Goal: Task Accomplishment & Management: Use online tool/utility

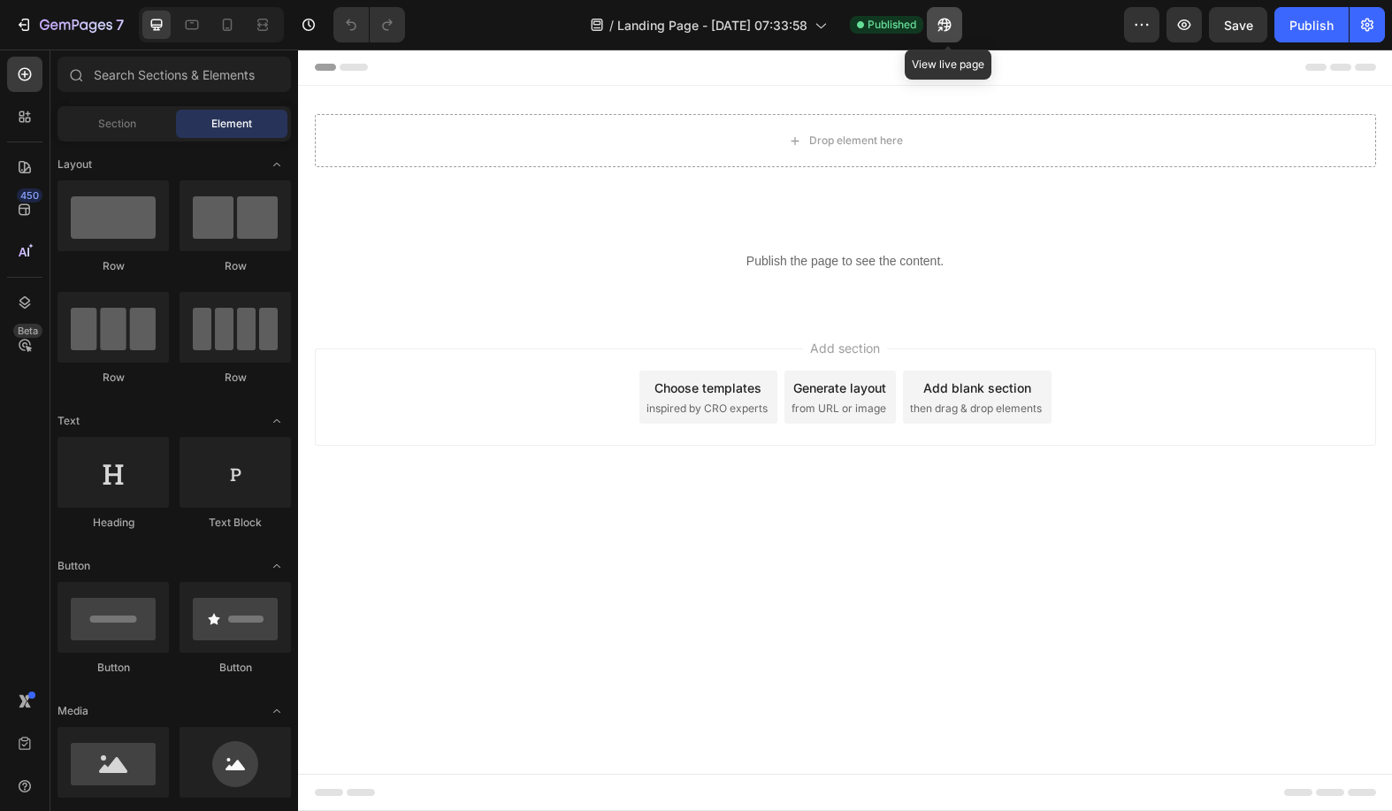
click at [943, 27] on icon "button" at bounding box center [940, 29] width 4 height 4
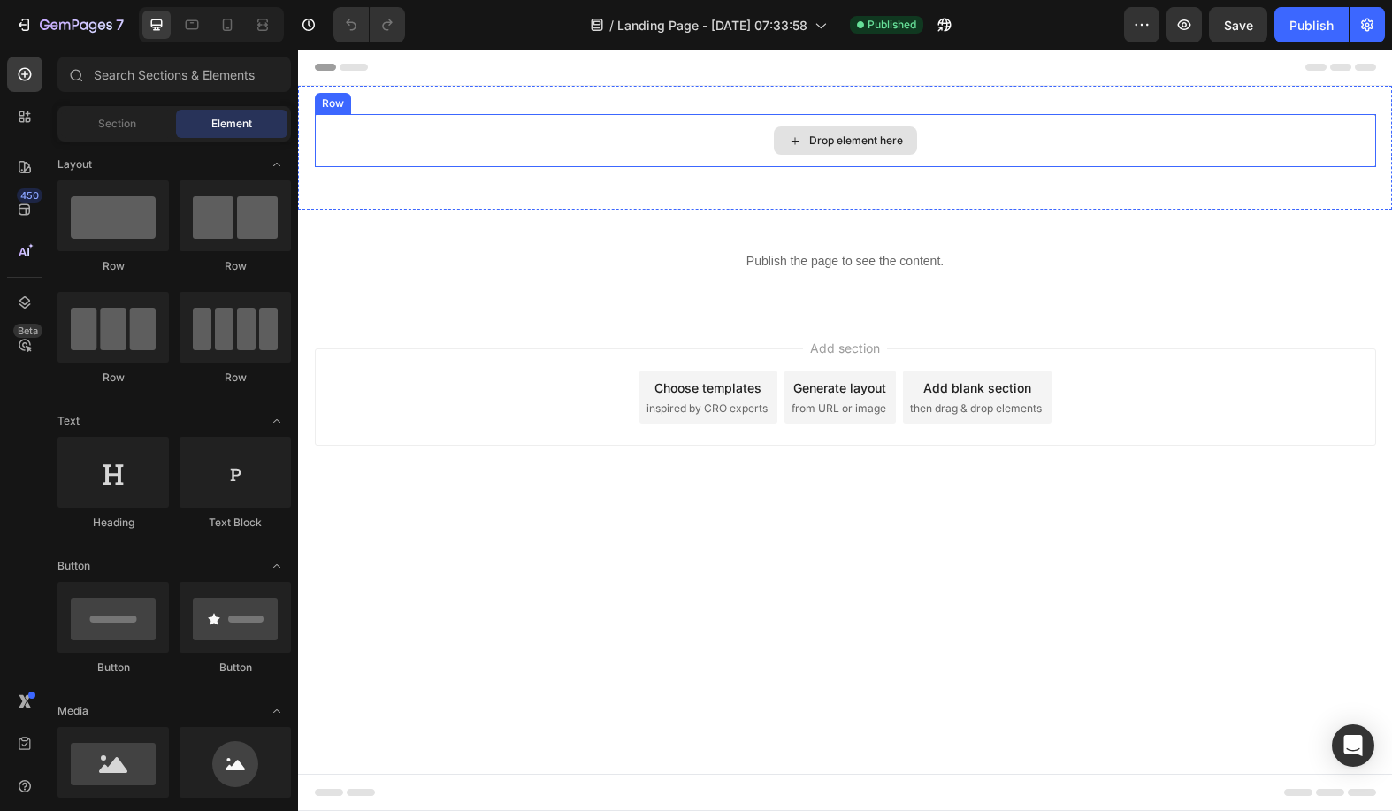
click at [815, 140] on div "Drop element here" at bounding box center [856, 141] width 94 height 14
click at [802, 141] on div "Drop element here" at bounding box center [845, 140] width 143 height 28
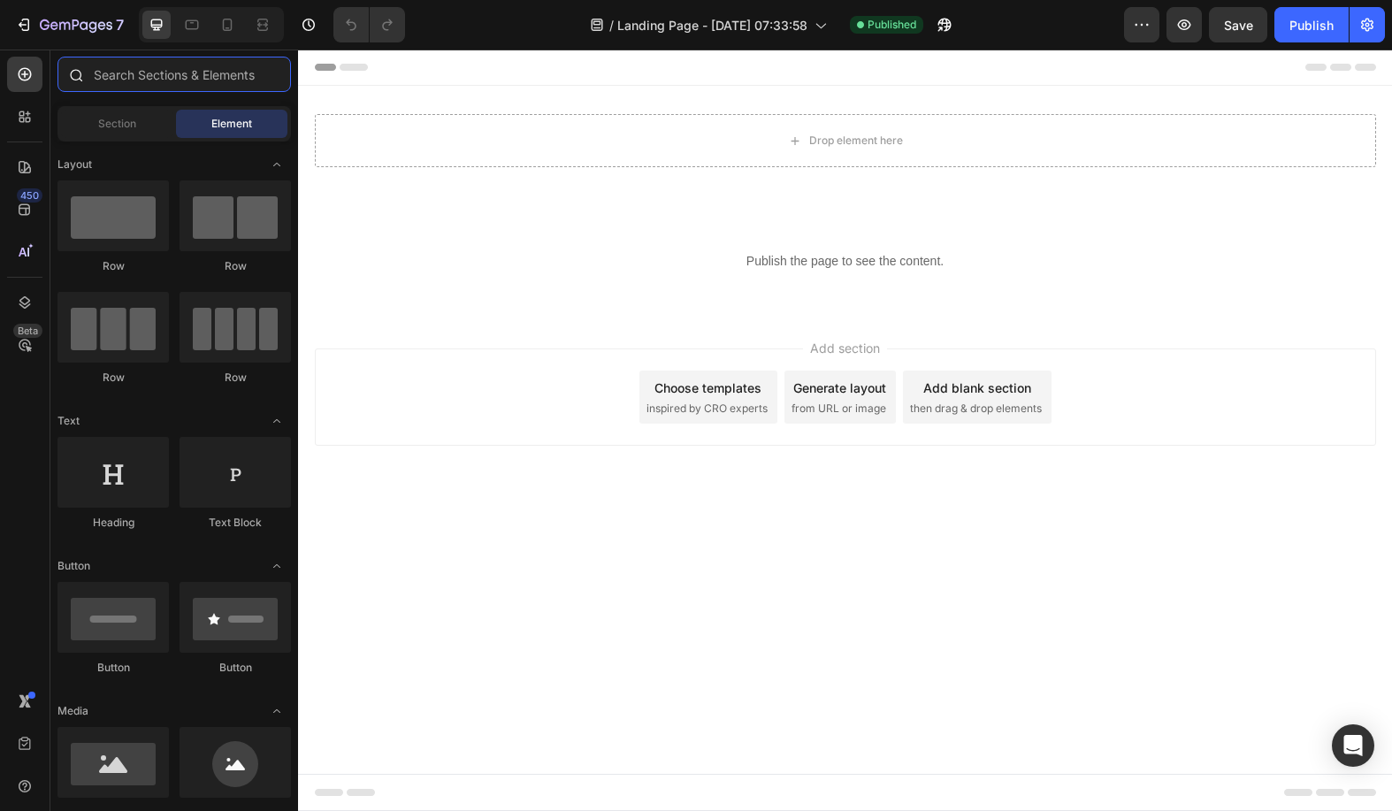
click at [152, 80] on input "text" at bounding box center [173, 74] width 233 height 35
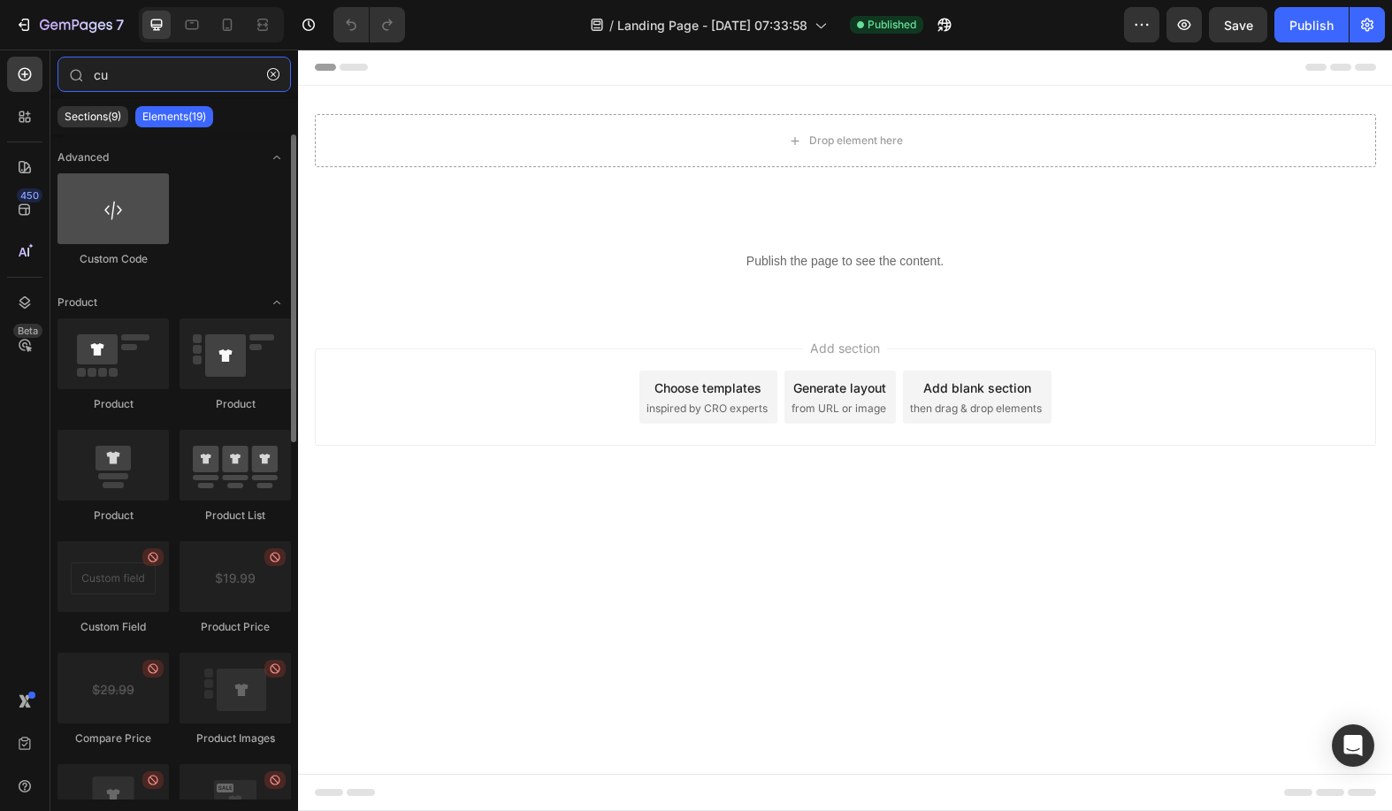
type input "cu"
click at [108, 206] on div at bounding box center [112, 208] width 111 height 71
click at [103, 225] on div at bounding box center [112, 208] width 111 height 71
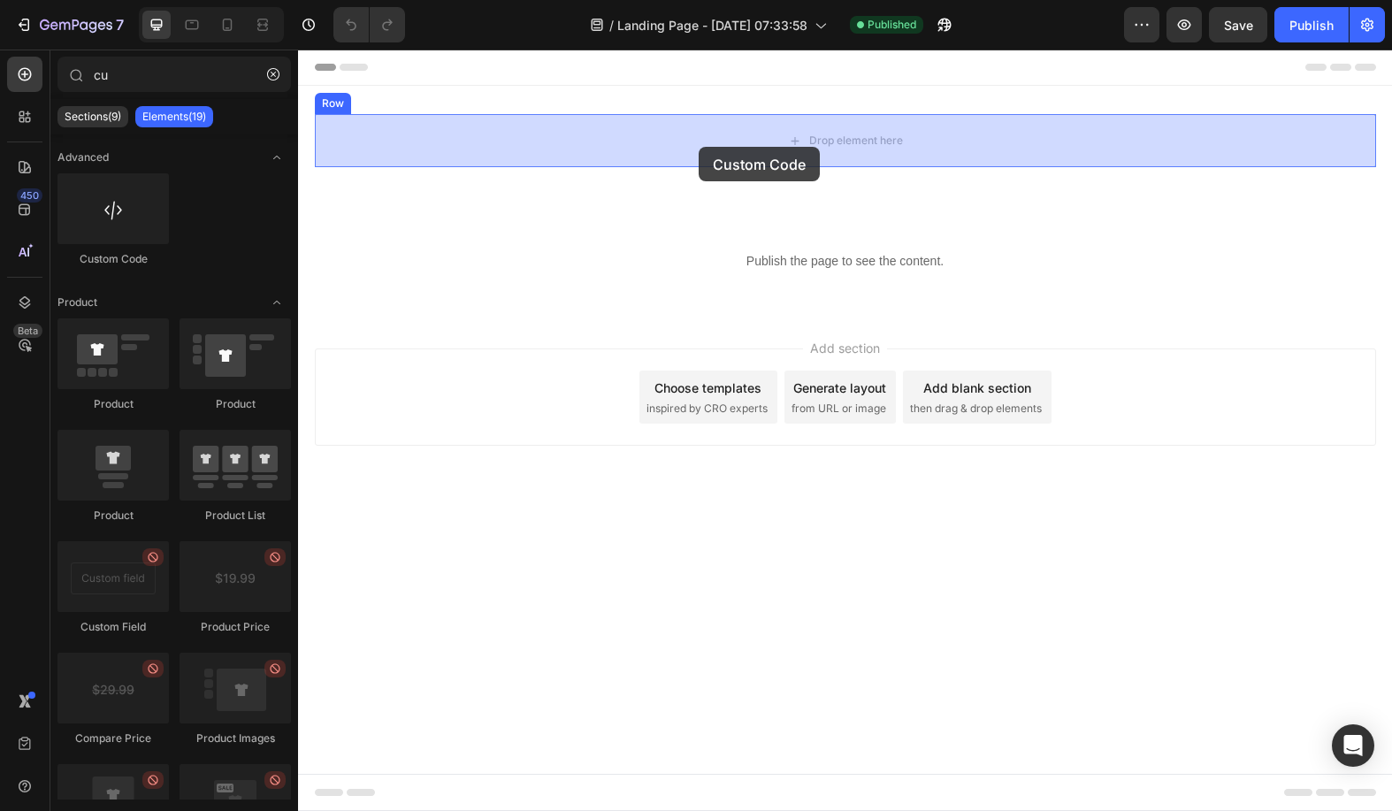
drag, startPoint x: 417, startPoint y: 268, endPoint x: 730, endPoint y: 128, distance: 342.8
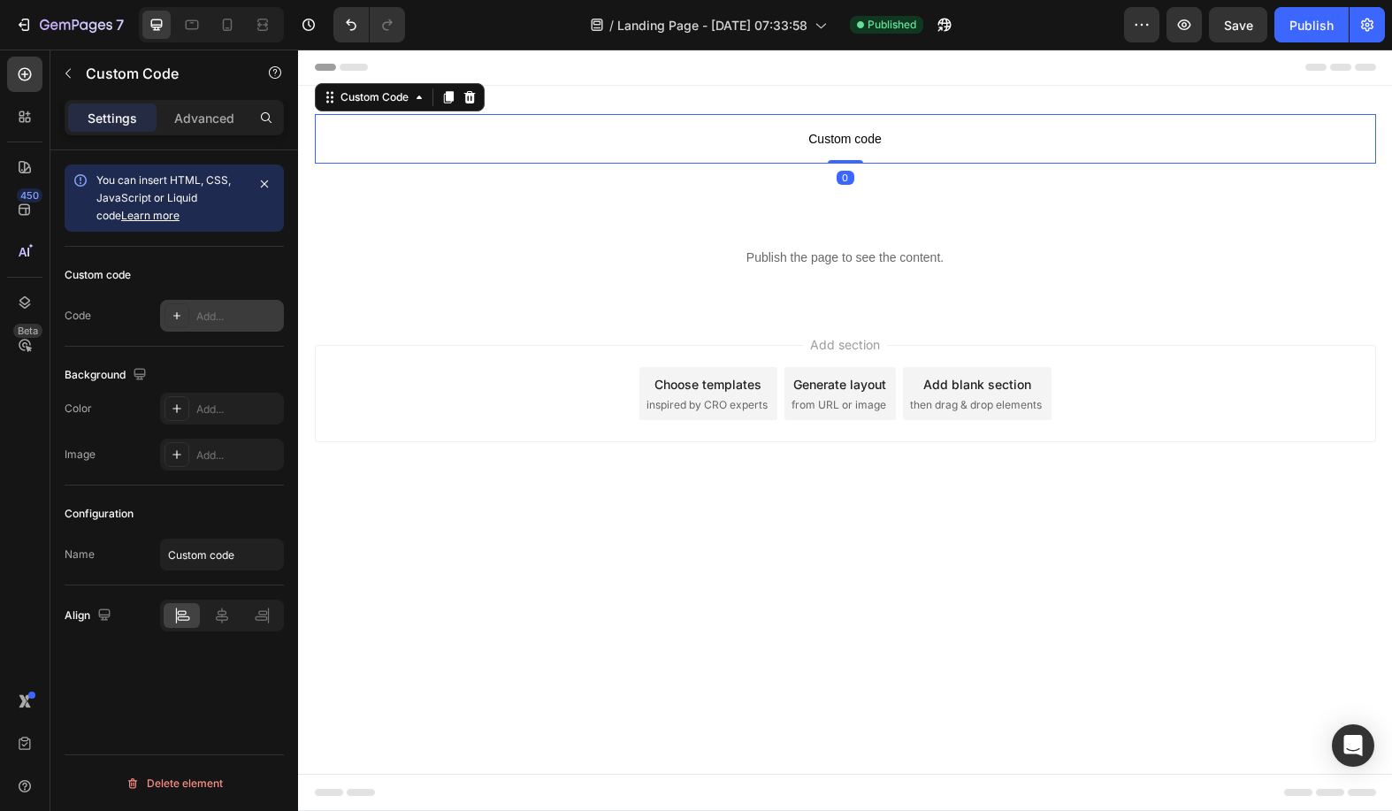
click at [170, 319] on icon at bounding box center [177, 316] width 14 height 14
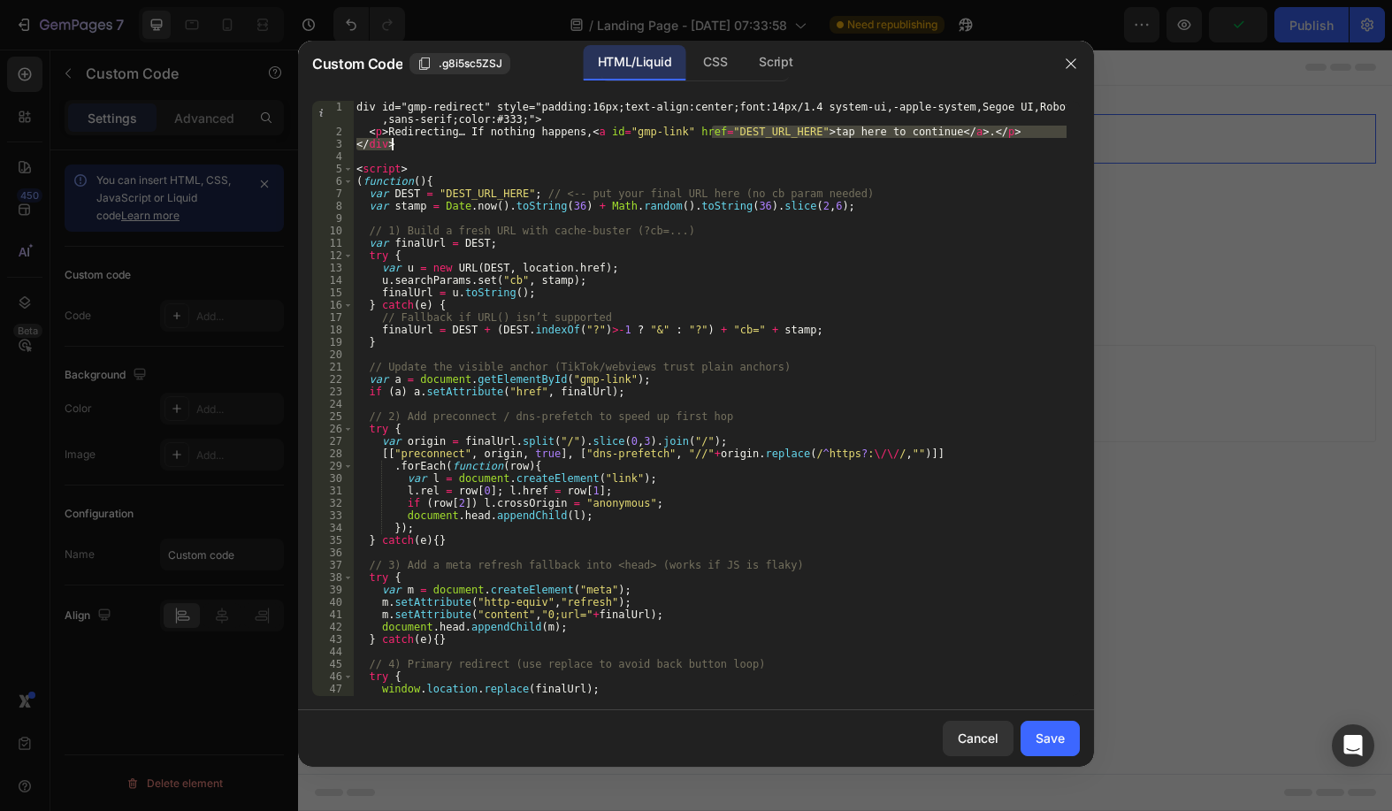
drag, startPoint x: 714, startPoint y: 133, endPoint x: 746, endPoint y: 139, distance: 33.3
click at [769, 142] on div "div id="gmp-redirect" style="padding:16px;text-align:center;font:14px/1.4 syste…" at bounding box center [710, 417] width 714 height 632
click at [746, 139] on div "div id="gmp-redirect" style="padding:16px;text-align:center;font:14px/1.4 syste…" at bounding box center [710, 417] width 714 height 632
drag, startPoint x: 712, startPoint y: 129, endPoint x: 786, endPoint y: 131, distance: 74.3
click at [786, 131] on div "div id="gmp-redirect" style="padding:16px;text-align:center;font:14px/1.4 syste…" at bounding box center [710, 417] width 714 height 632
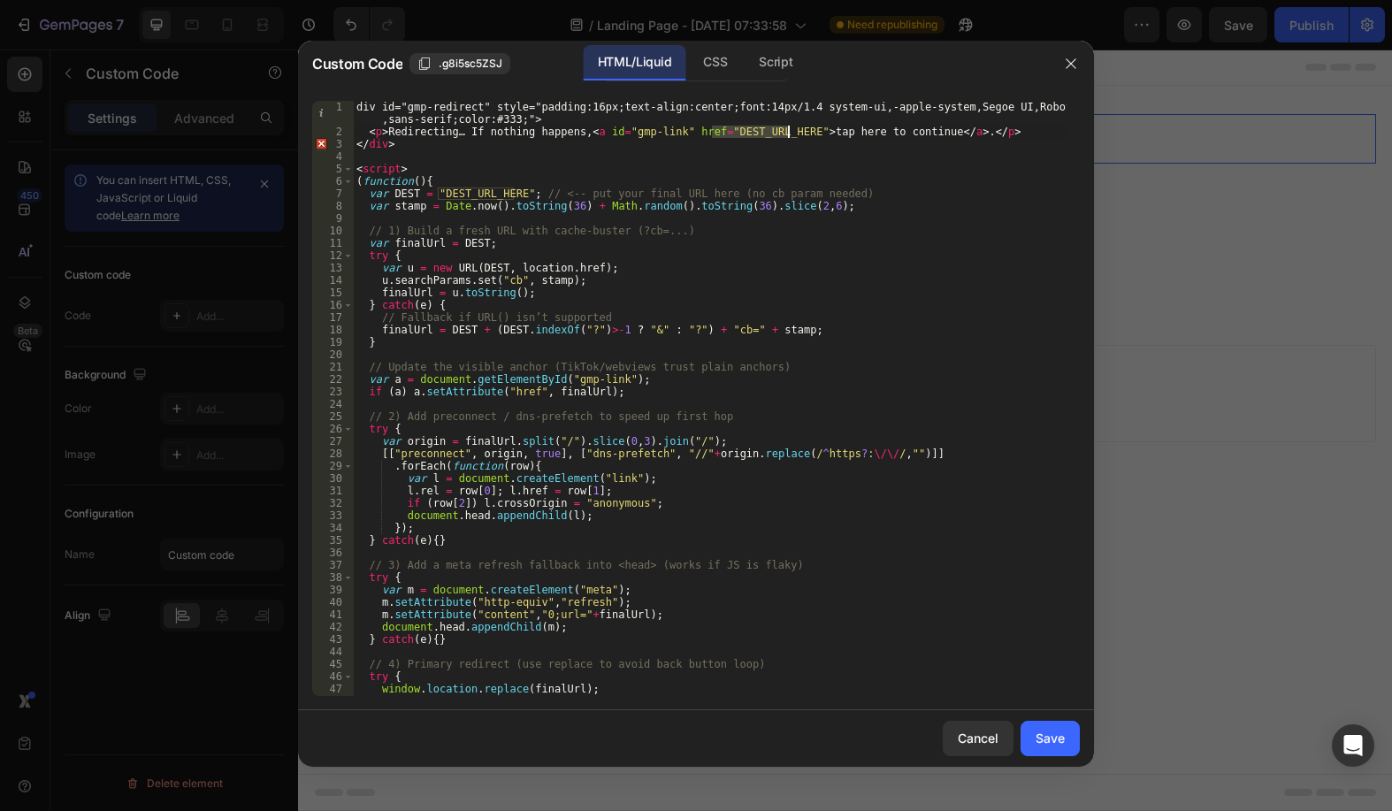
paste textarea "[URL][DOMAIN_NAME]"
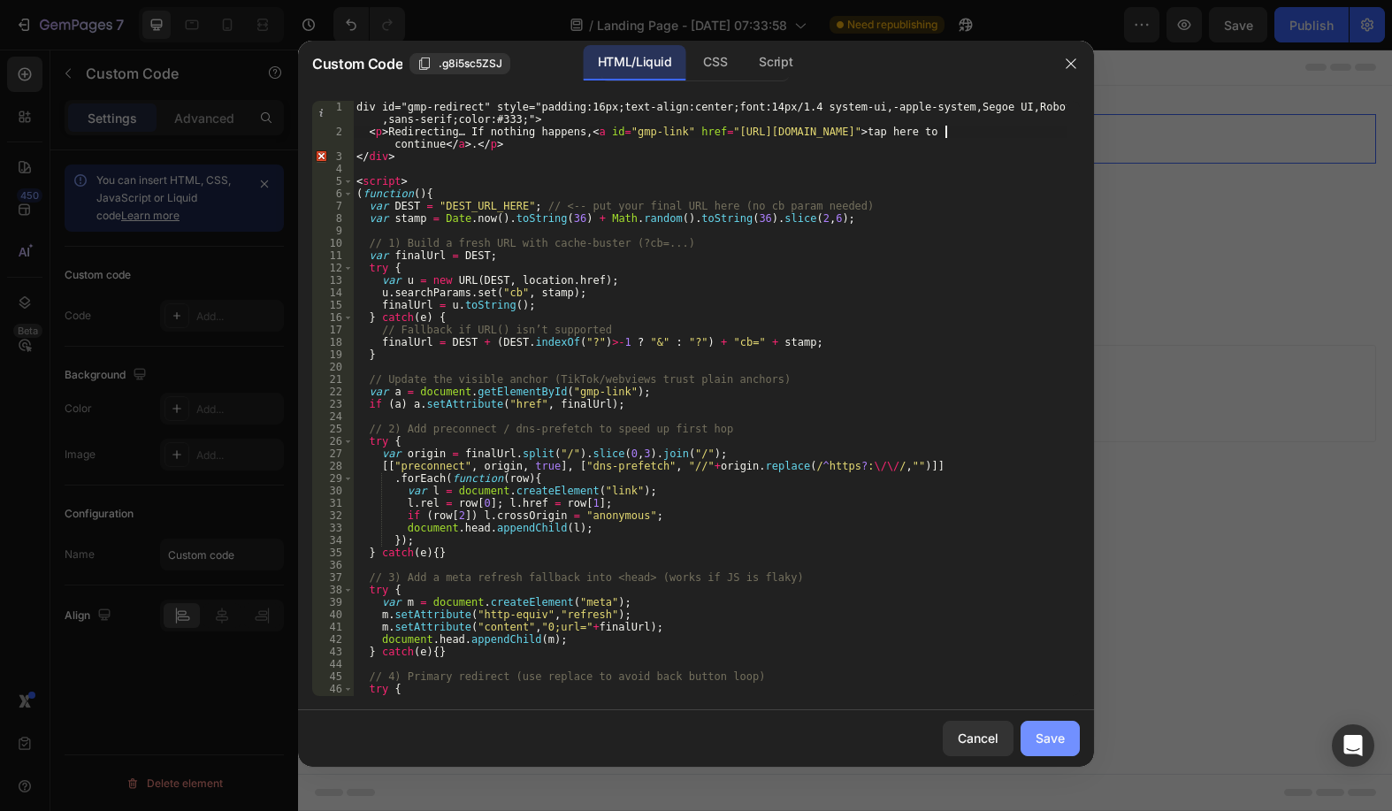
click at [1054, 744] on div "Save" at bounding box center [1050, 738] width 29 height 19
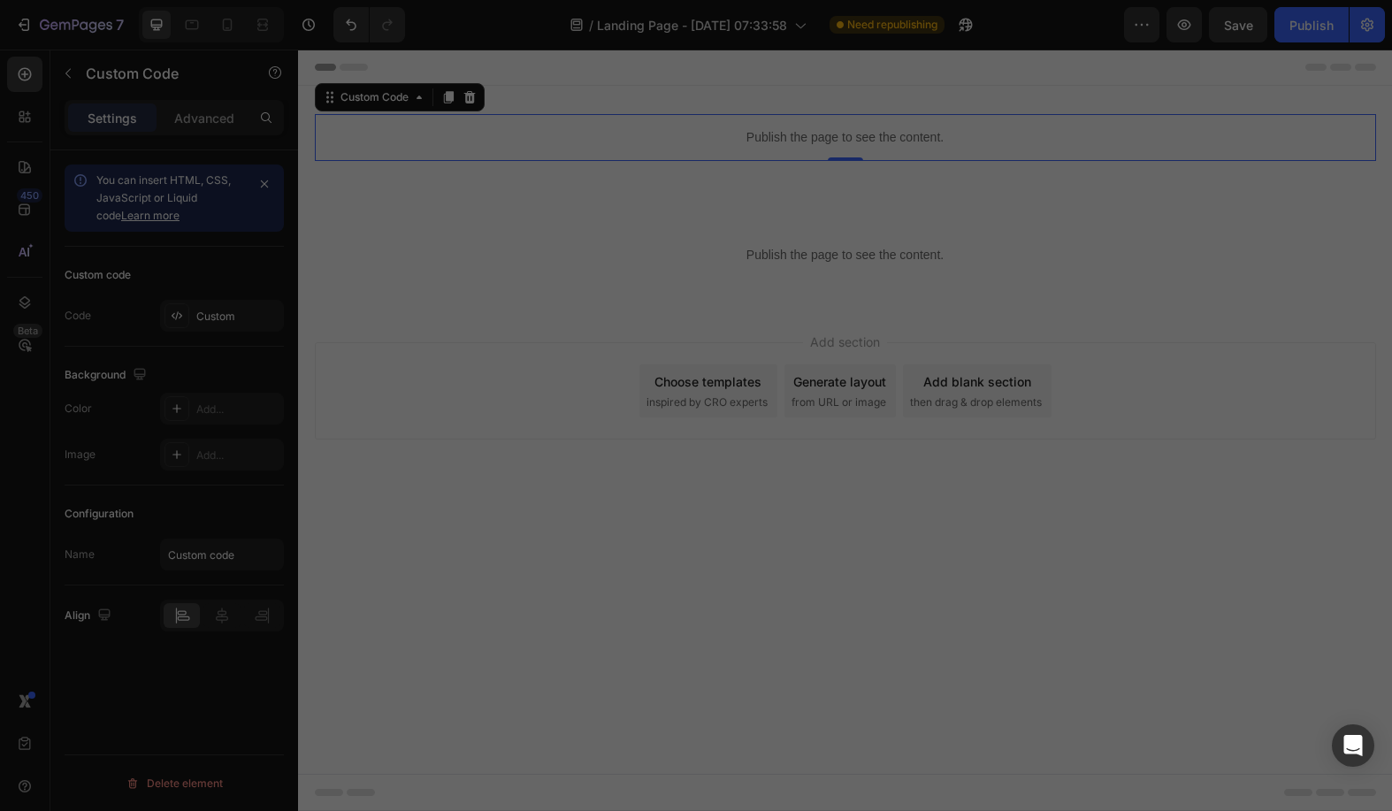
type textarea "</noscript>"
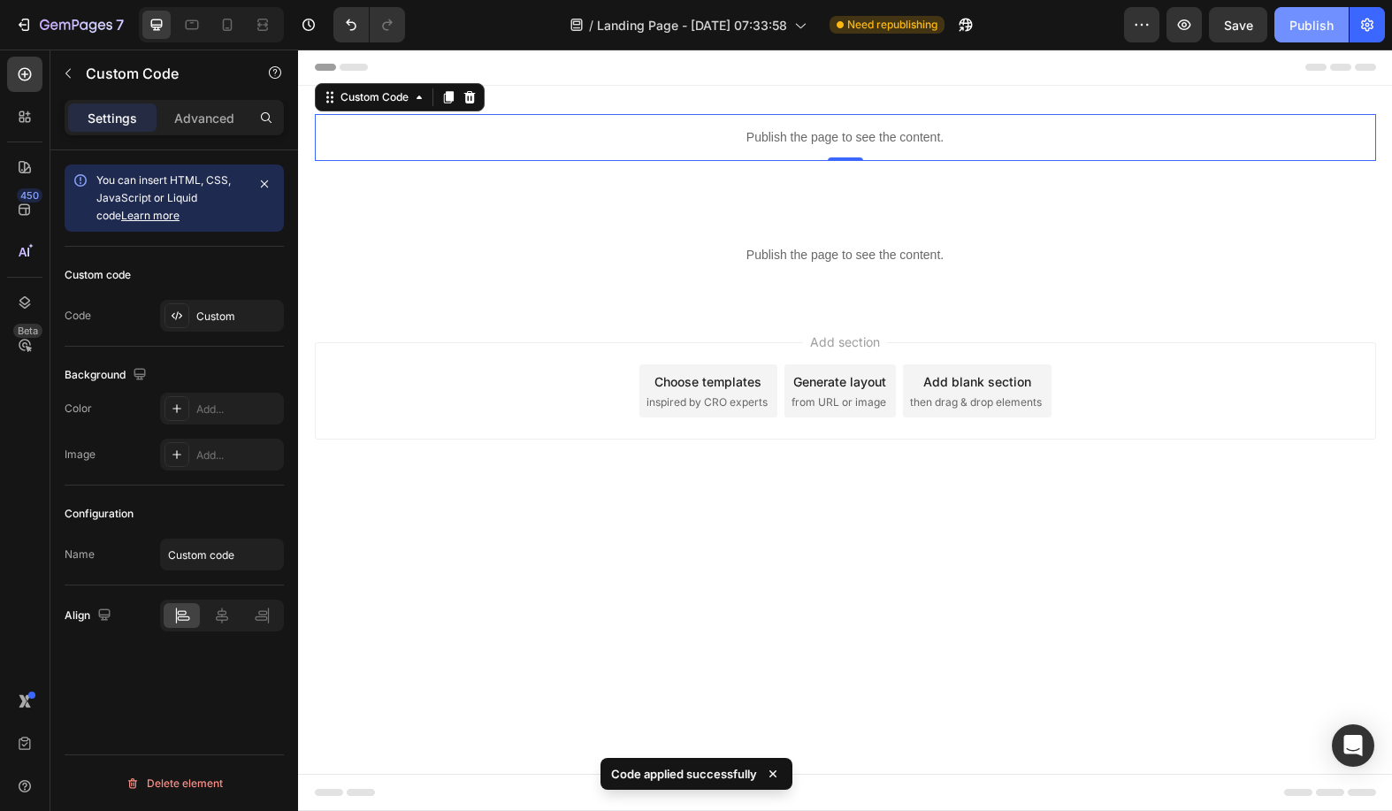
click at [1327, 21] on div "Publish" at bounding box center [1311, 25] width 44 height 19
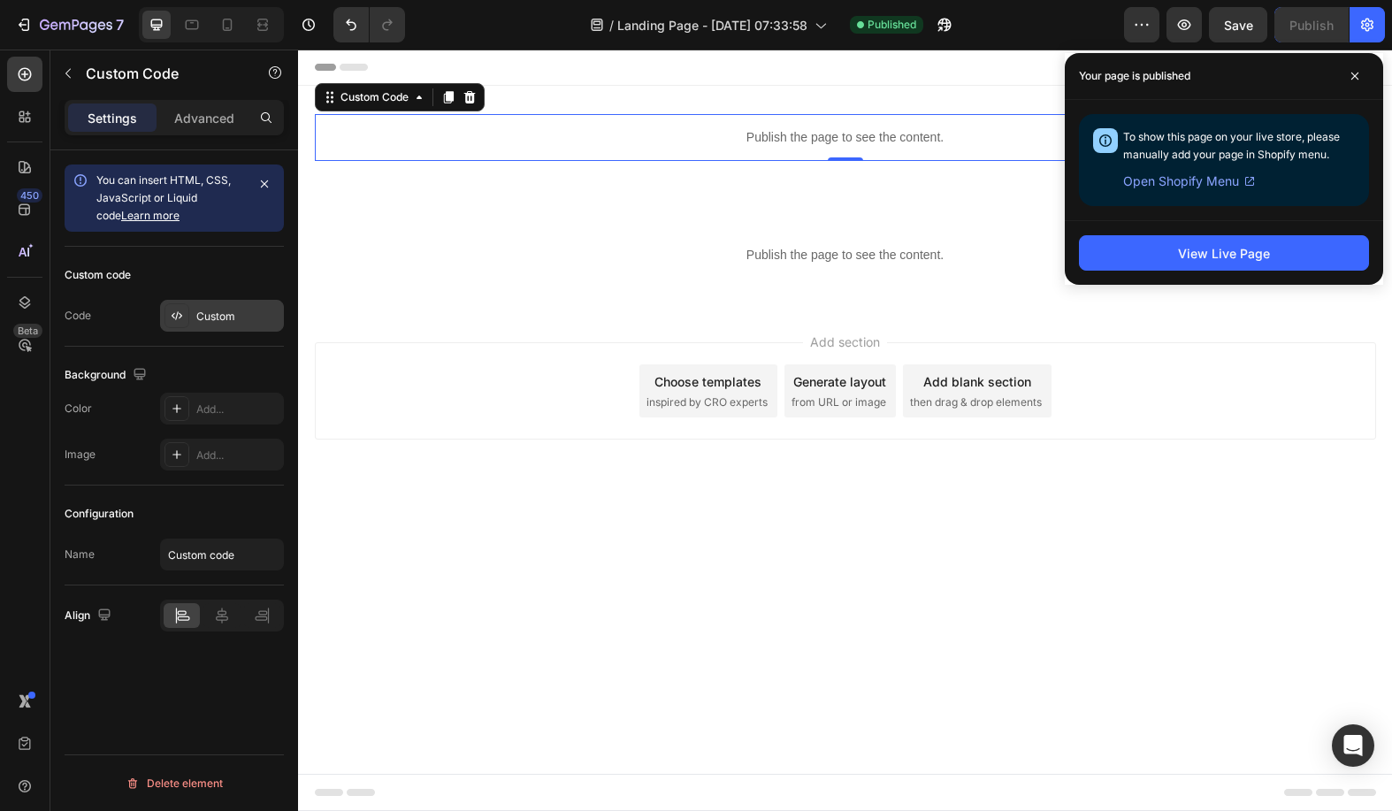
click at [210, 319] on div "Custom" at bounding box center [237, 317] width 83 height 16
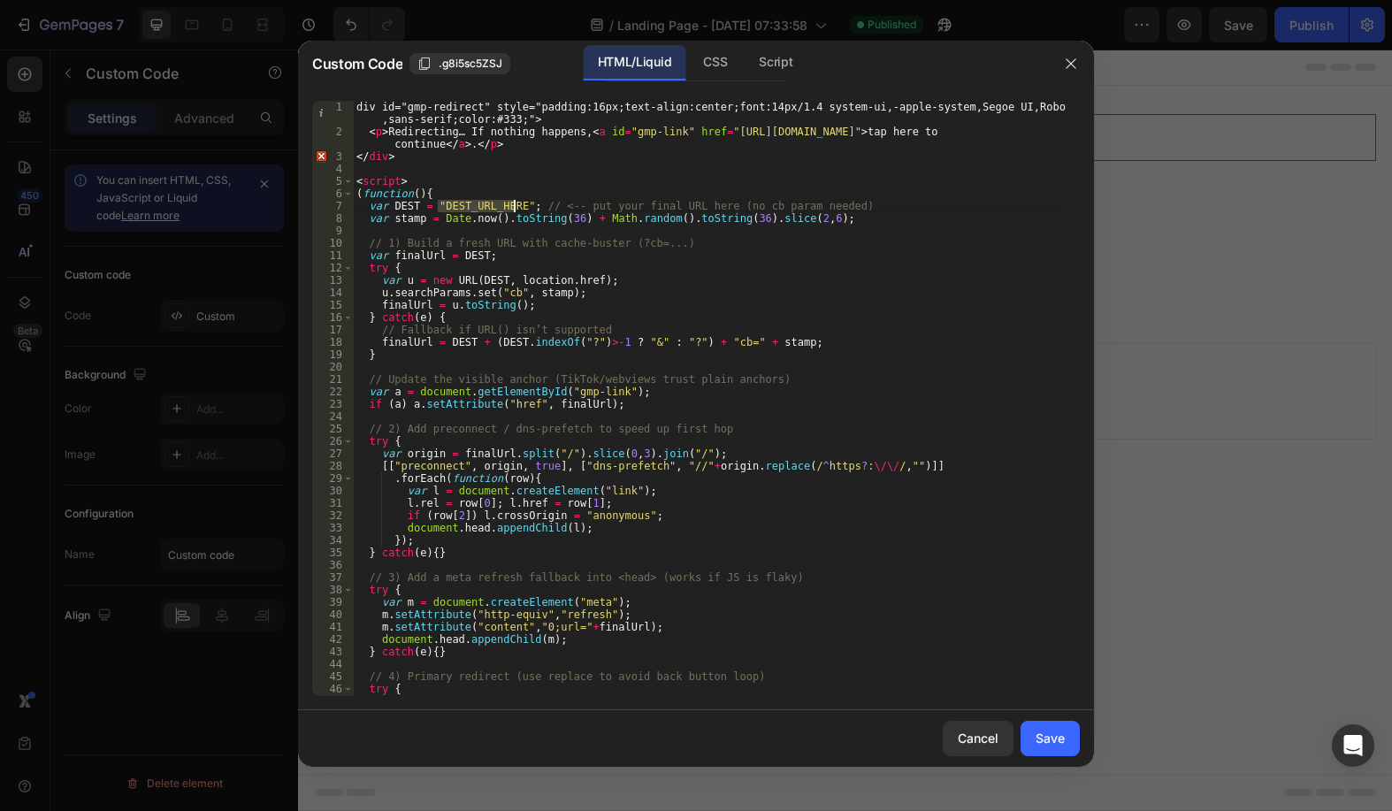
drag, startPoint x: 438, startPoint y: 204, endPoint x: 512, endPoint y: 209, distance: 74.4
click at [512, 209] on div "div id="gmp-redirect" style="padding:16px;text-align:center;font:14px/1.4 syste…" at bounding box center [710, 417] width 714 height 632
paste textarea "[URL][DOMAIN_NAME]"
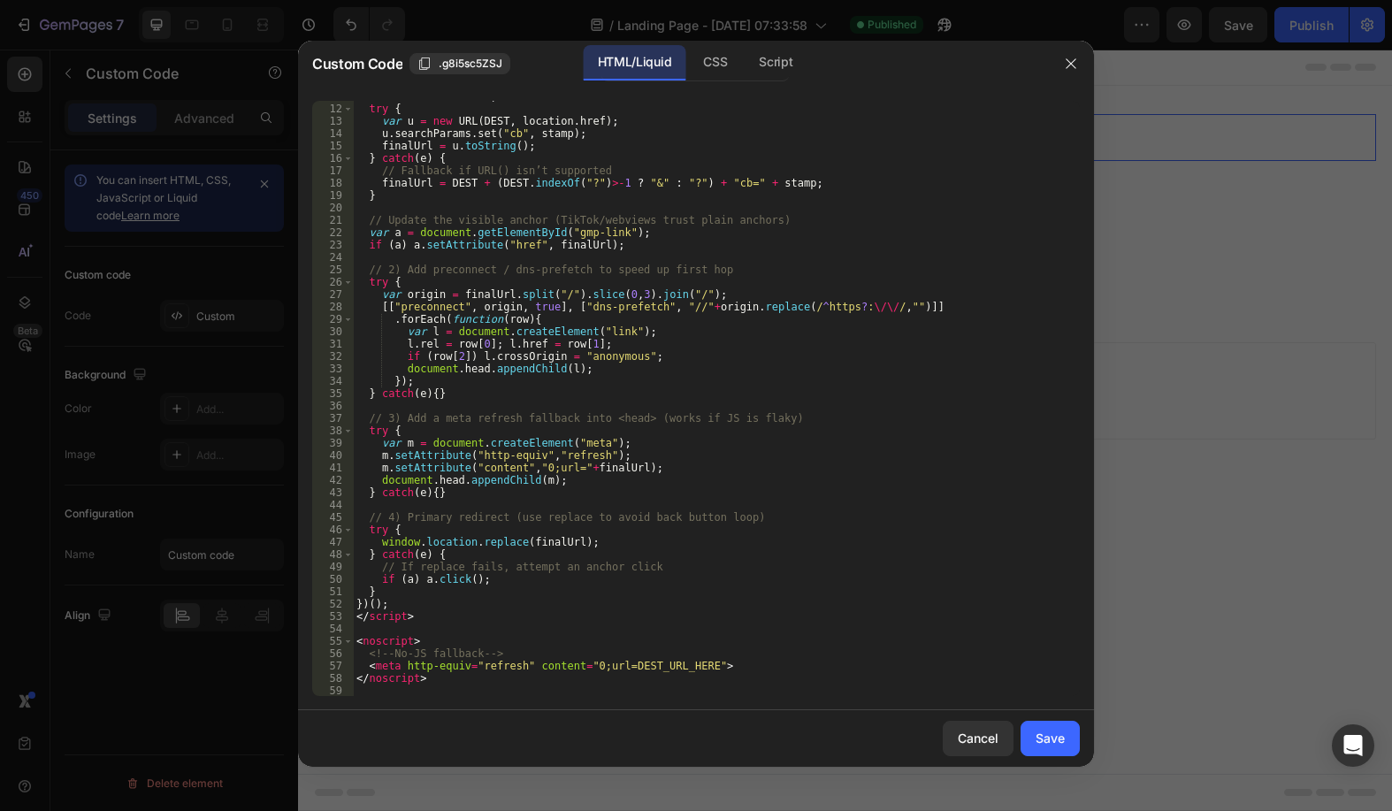
scroll to position [159, 0]
click at [1059, 733] on div "Save" at bounding box center [1050, 738] width 29 height 19
type textarea "</noscript>"
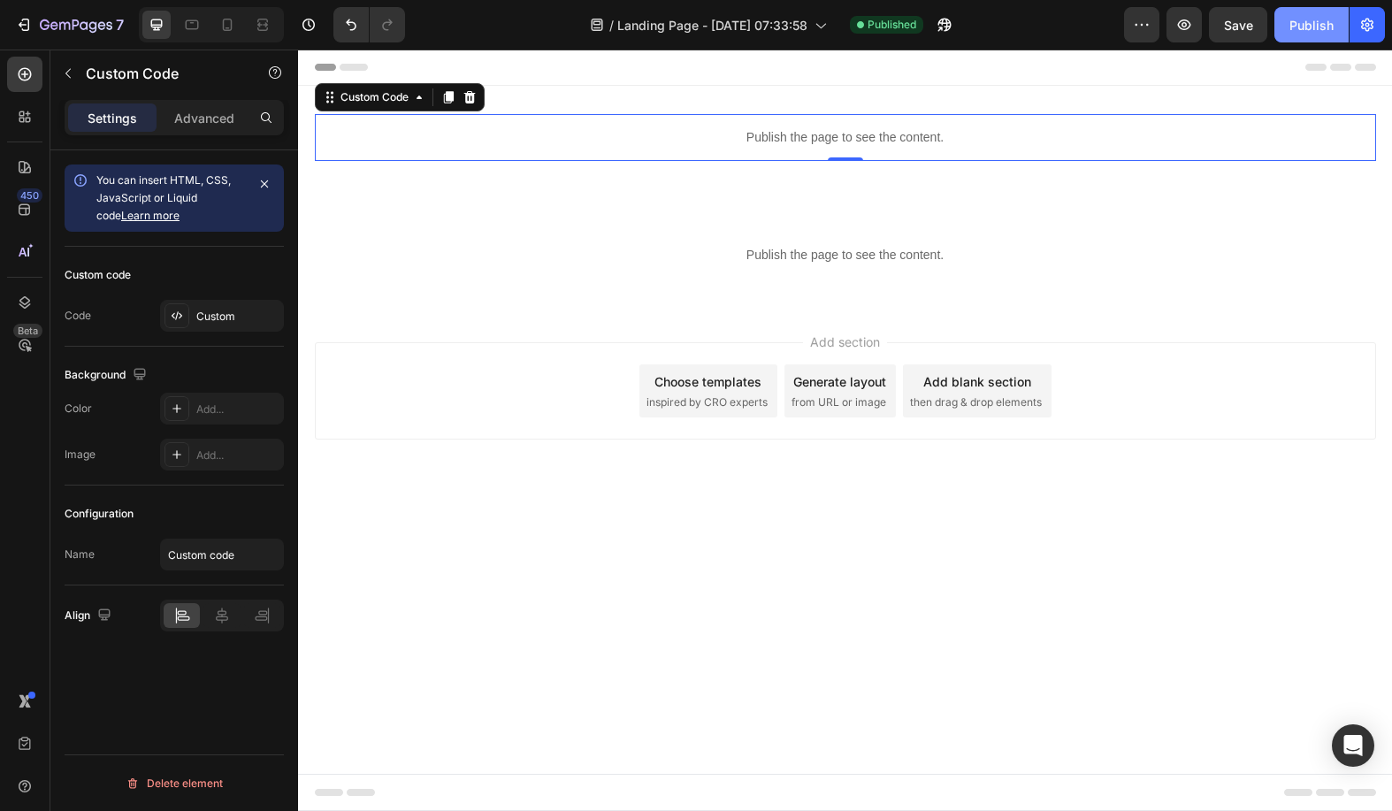
click at [1301, 27] on div "Publish" at bounding box center [1311, 25] width 44 height 19
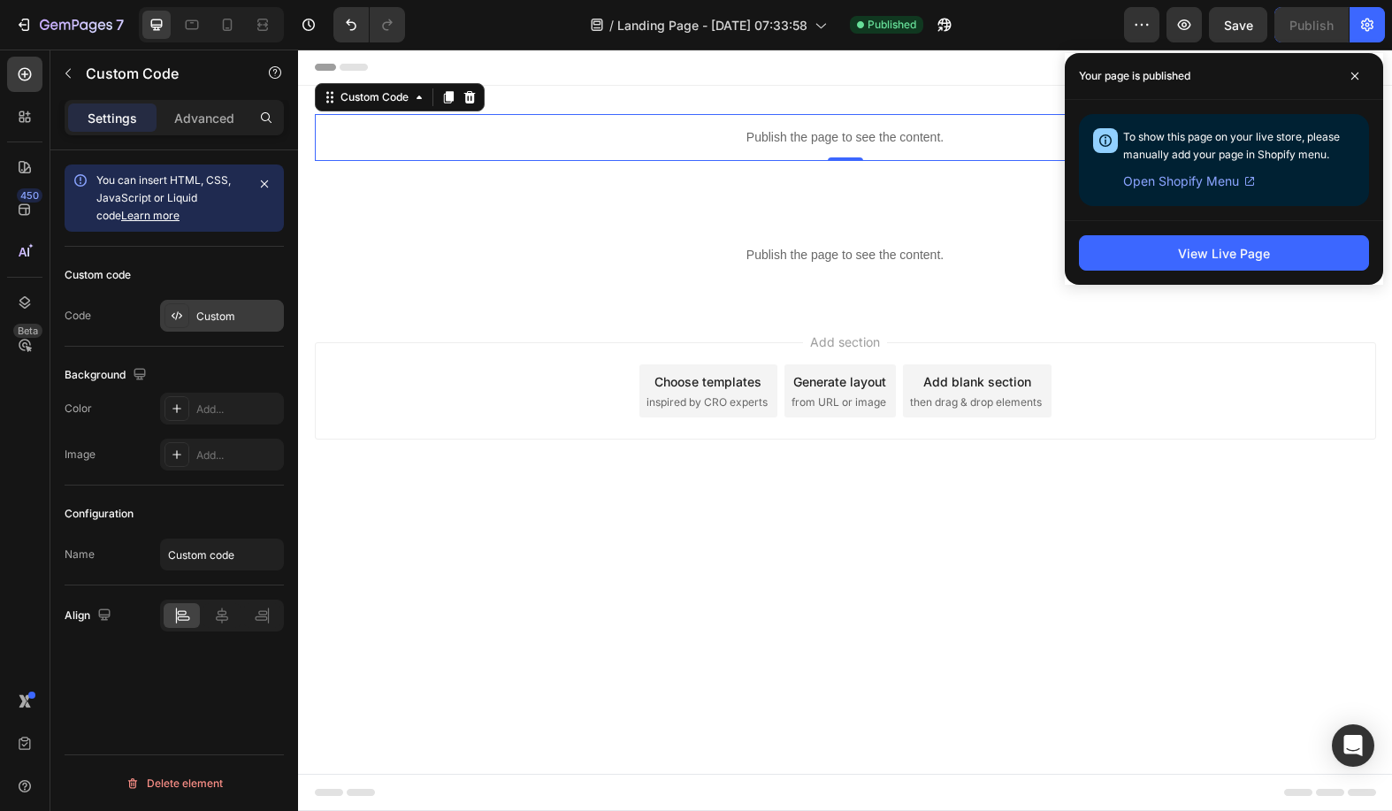
click at [179, 319] on icon at bounding box center [177, 316] width 14 height 14
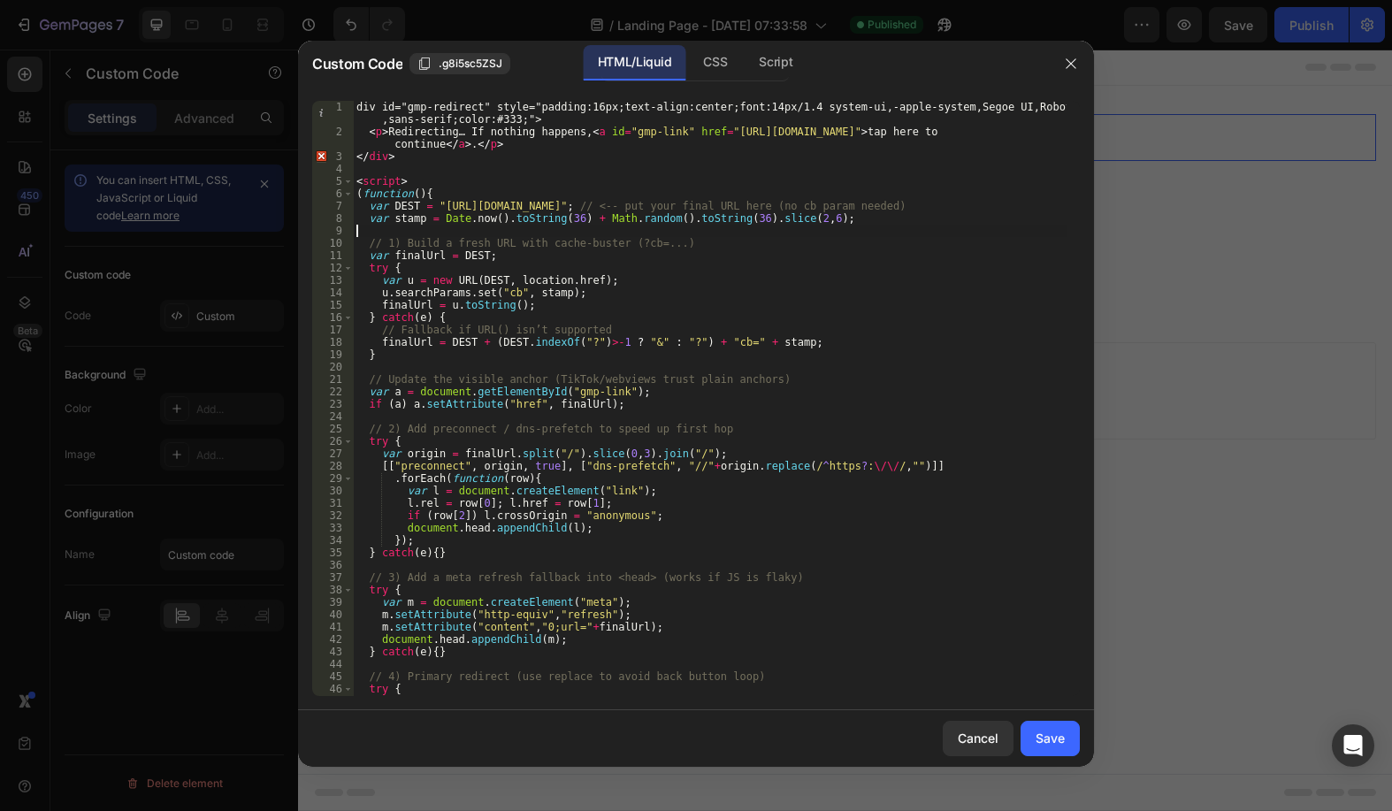
click at [707, 229] on div "div id="gmp-redirect" style="padding:16px;text-align:center;font:14px/1.4 syste…" at bounding box center [710, 417] width 714 height 632
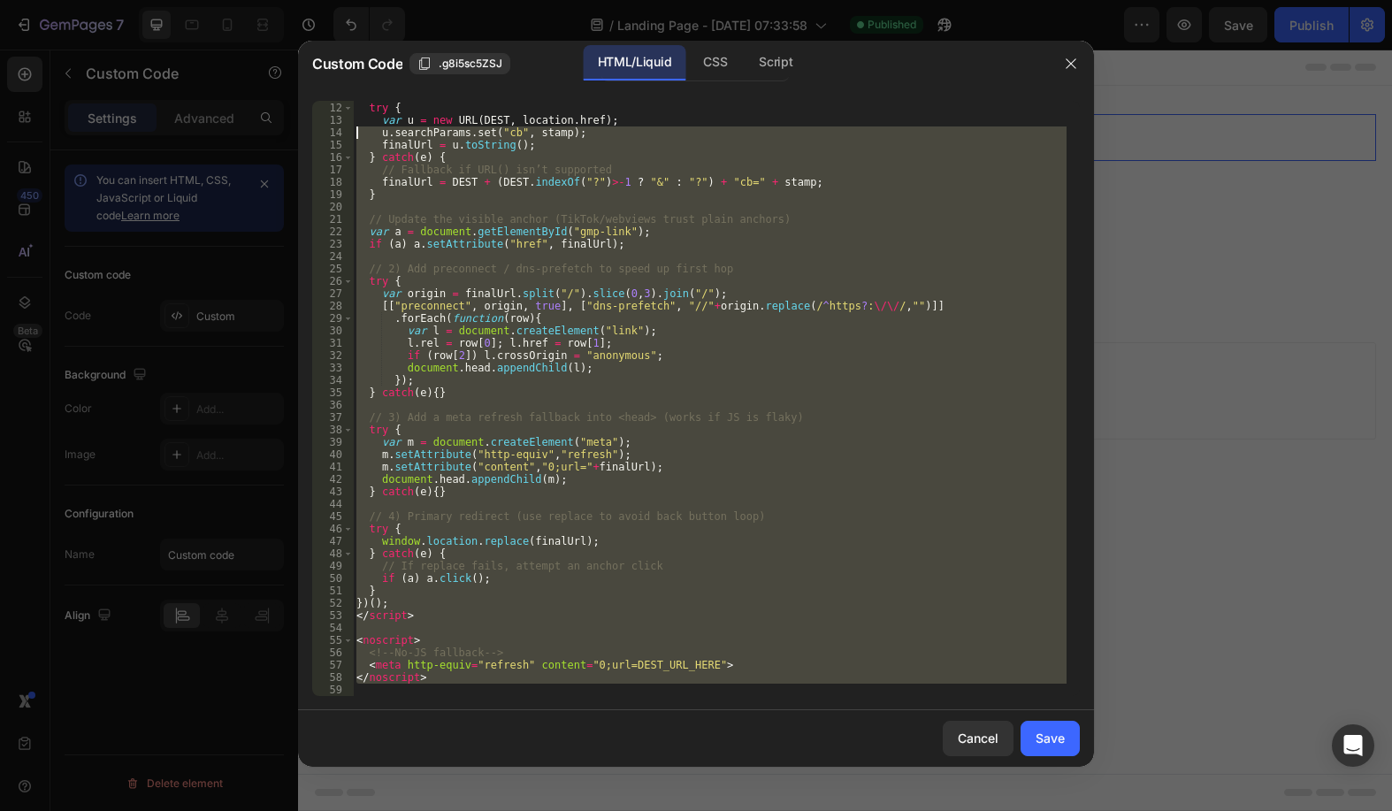
scroll to position [0, 0]
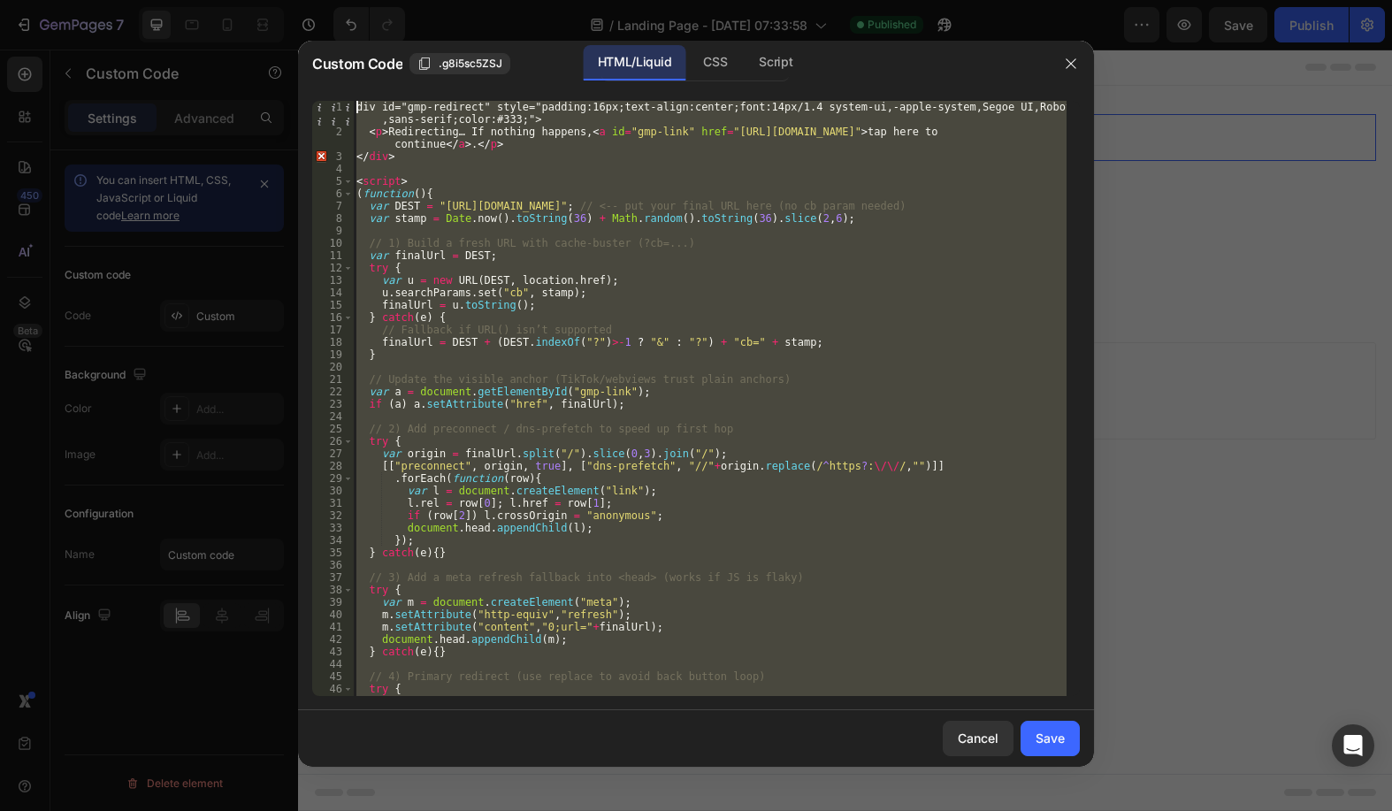
drag, startPoint x: 508, startPoint y: 693, endPoint x: 302, endPoint y: -12, distance: 735.2
click at [302, 0] on html "7 / Landing Page - [DATE] 07:33:58 Published Preview Save Publish 450 Beta cu S…" at bounding box center [696, 0] width 1392 height 0
drag, startPoint x: 449, startPoint y: 679, endPoint x: 102, endPoint y: -50, distance: 808.2
click at [102, 0] on html "7 / Landing Page - [DATE] 07:33:58 Published Preview Save Publish 450 Beta cu S…" at bounding box center [696, 0] width 1392 height 0
drag, startPoint x: 449, startPoint y: 686, endPoint x: 182, endPoint y: -71, distance: 802.8
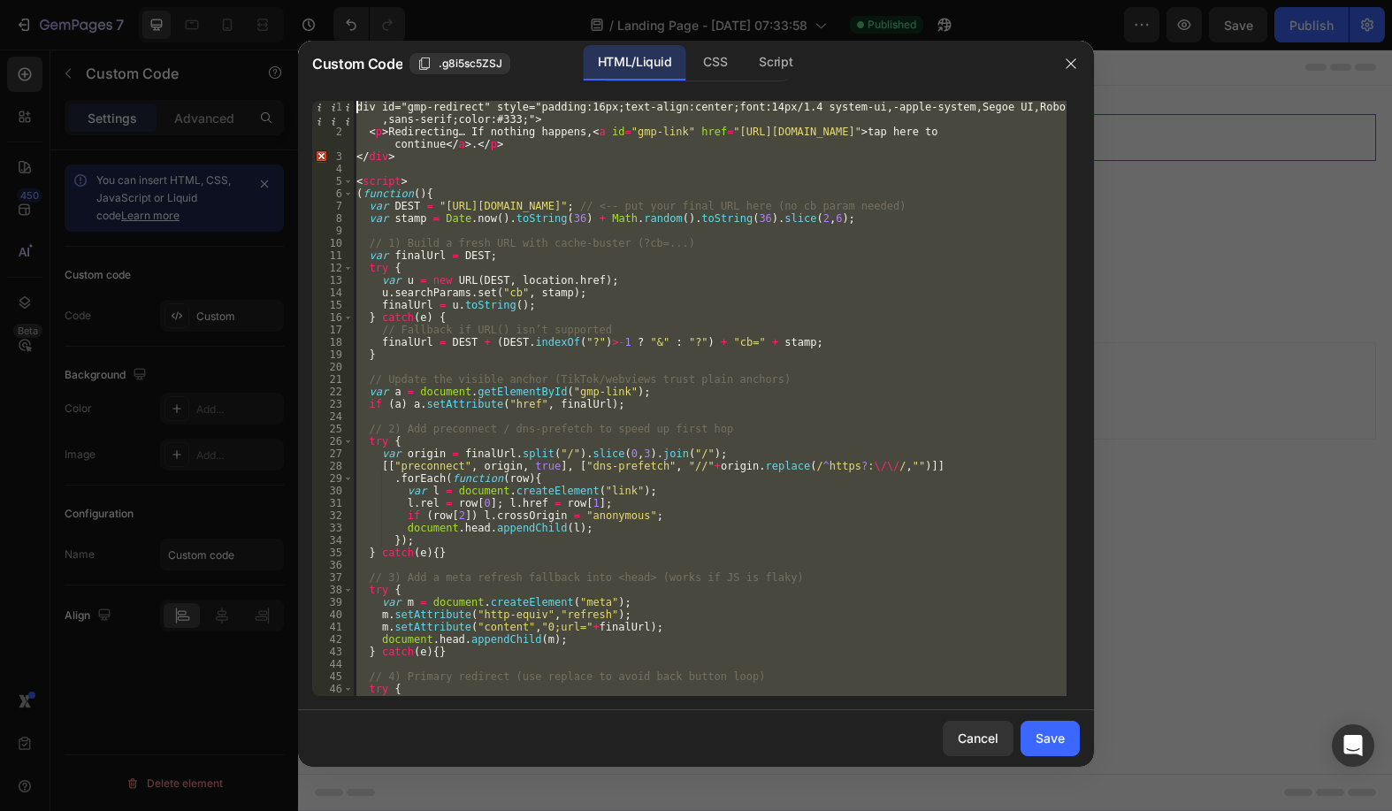
click at [182, 0] on html "7 / Landing Page - [DATE] 07:33:58 Published Preview Save Publish 450 Beta cu S…" at bounding box center [696, 0] width 1392 height 0
drag, startPoint x: 458, startPoint y: 667, endPoint x: 177, endPoint y: -60, distance: 779.5
click at [177, 0] on html "7 / Landing Page - [DATE] 07:33:58 Published Preview Save Publish 450 Beta cu S…" at bounding box center [696, 0] width 1392 height 0
type textarea "div id="gmp-redirect" style="padding:16px;text-align:center;font:14px/1.4 syste…"
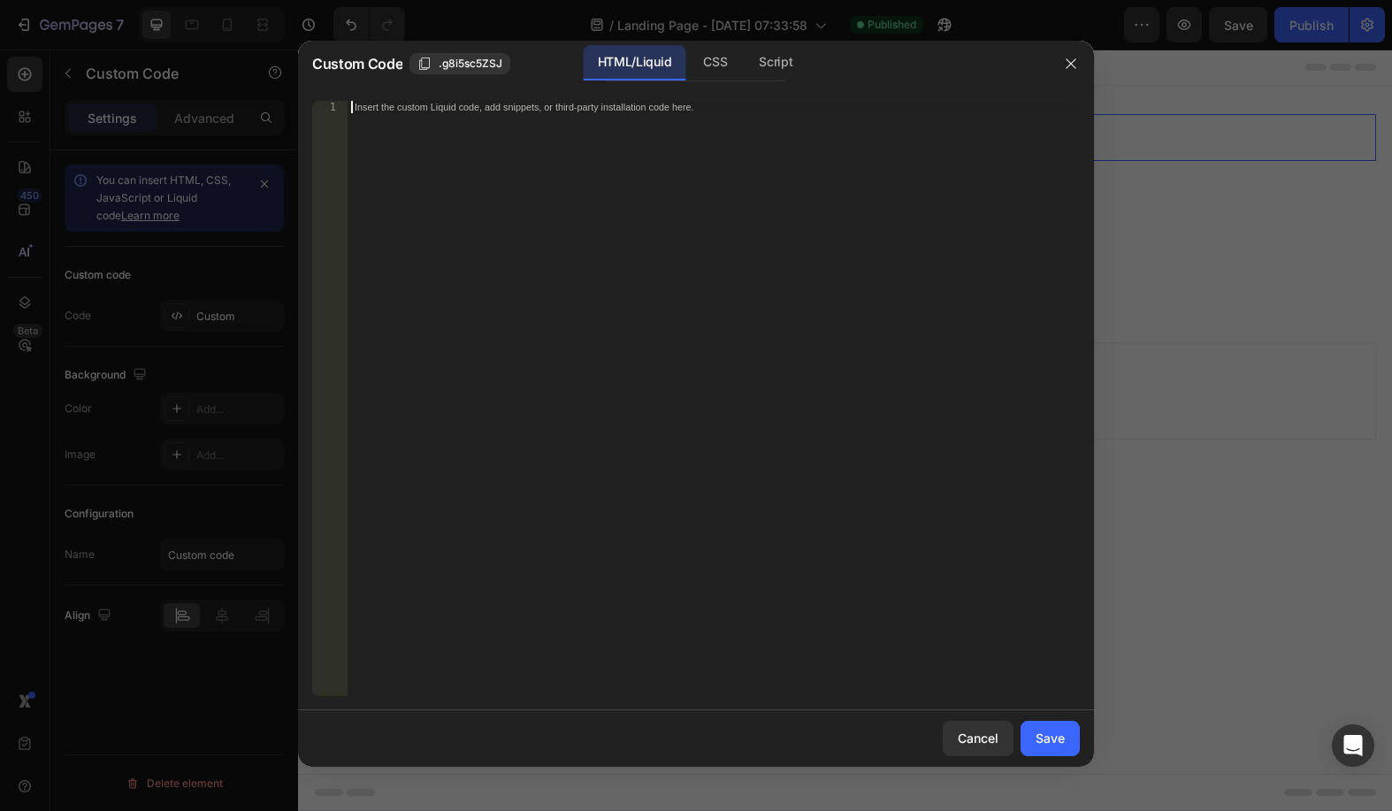
click at [734, 129] on div "Insert the custom Liquid code, add snippets, or third-party installation code h…" at bounding box center [714, 411] width 732 height 620
paste textarea "<script> window.location.href = "[URL][DOMAIN_NAME]" + [DOMAIN_NAME]() + Math.r…"
click at [395, 106] on div "< script > window . location . href = "[URL][DOMAIN_NAME]" + Date . now ( ) + M…" at bounding box center [714, 411] width 732 height 620
click at [357, 118] on div "< script > window . location . href = "[URL][DOMAIN_NAME]" + Date . now ( ) + M…" at bounding box center [714, 411] width 732 height 620
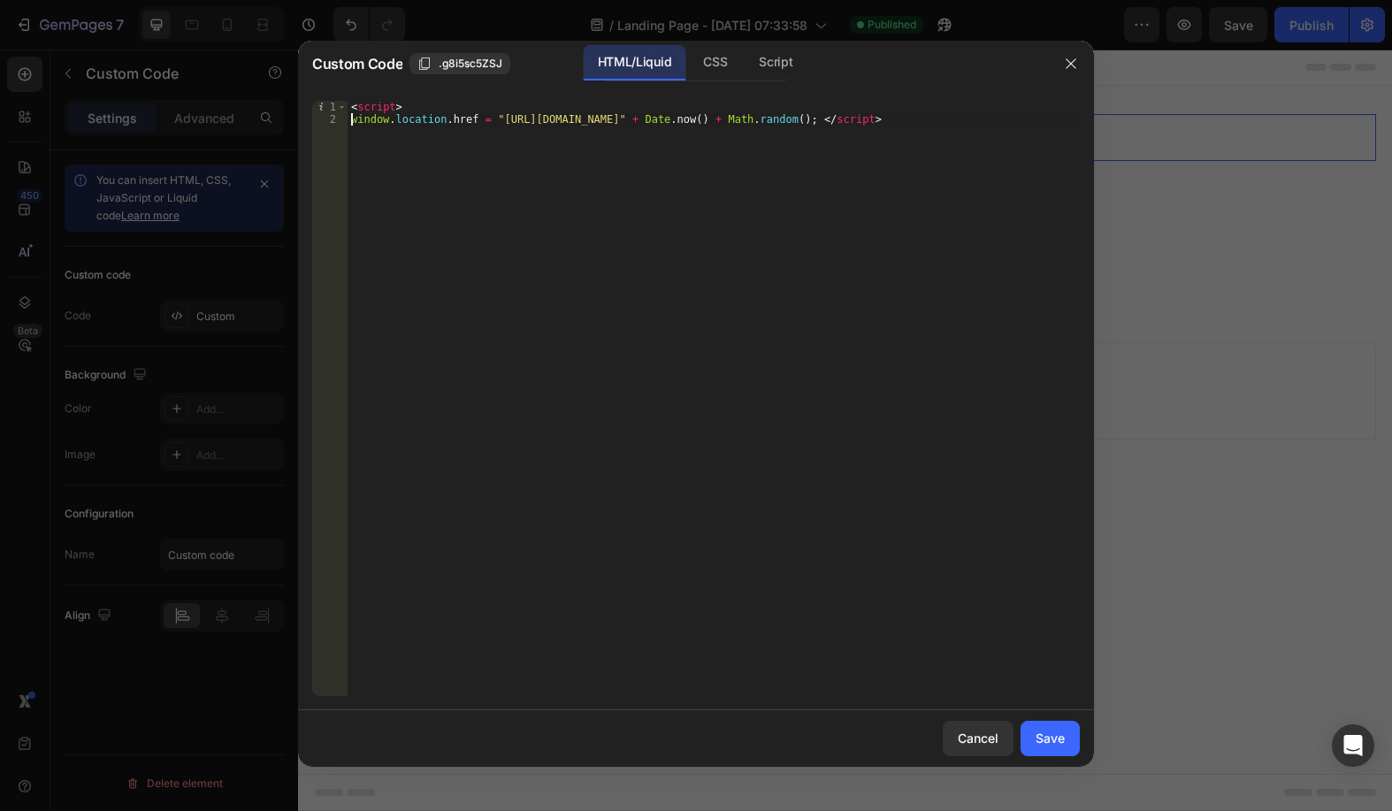
click at [932, 129] on div "< script > window . location . href = "[URL][DOMAIN_NAME]" + Date . now ( ) + M…" at bounding box center [714, 411] width 732 height 620
click at [935, 122] on div "< script > window . location . href = "[URL][DOMAIN_NAME]" + Date . now ( ) + M…" at bounding box center [714, 411] width 732 height 620
type textarea "</script>"
click at [1044, 741] on div "Save" at bounding box center [1050, 738] width 29 height 19
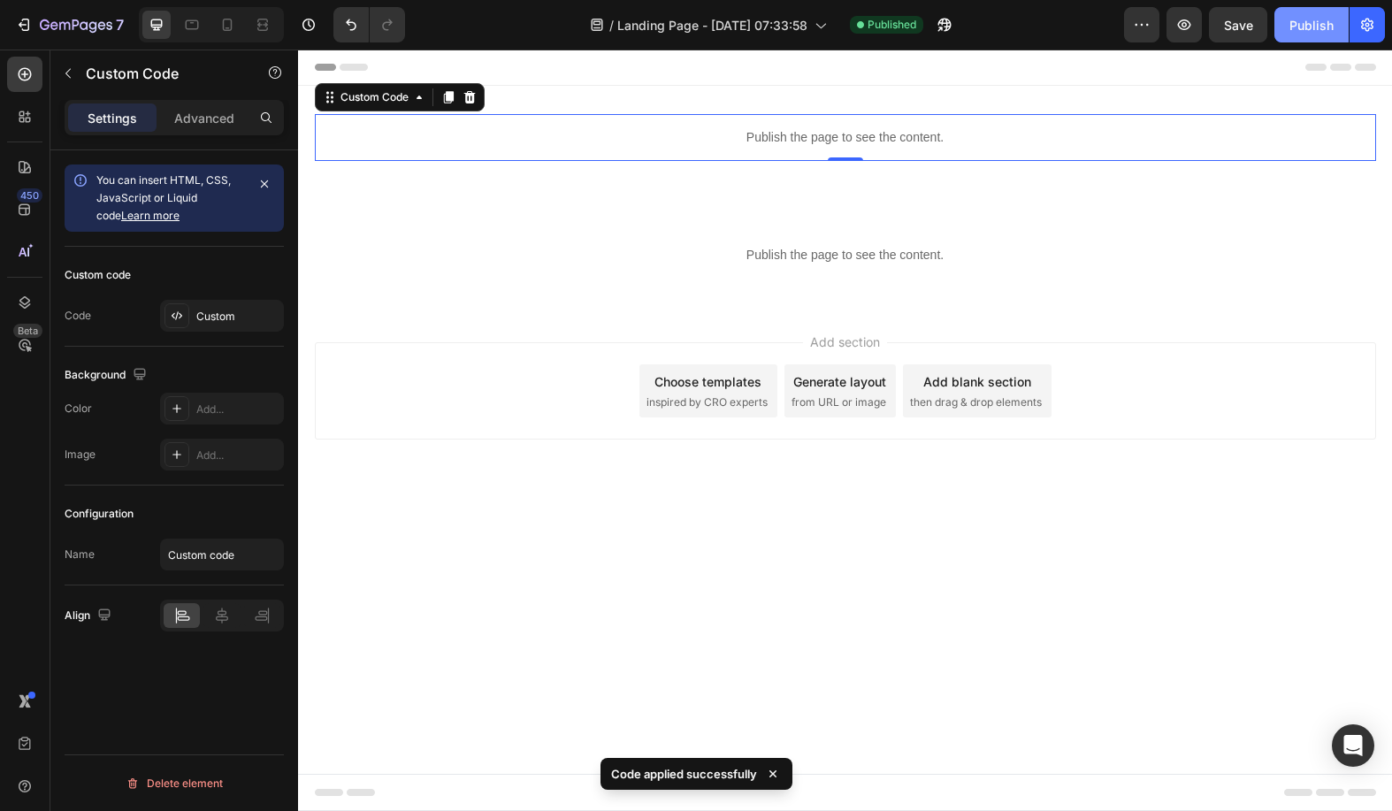
click at [1335, 26] on button "Publish" at bounding box center [1311, 24] width 74 height 35
click at [962, 27] on icon "button" at bounding box center [966, 25] width 18 height 18
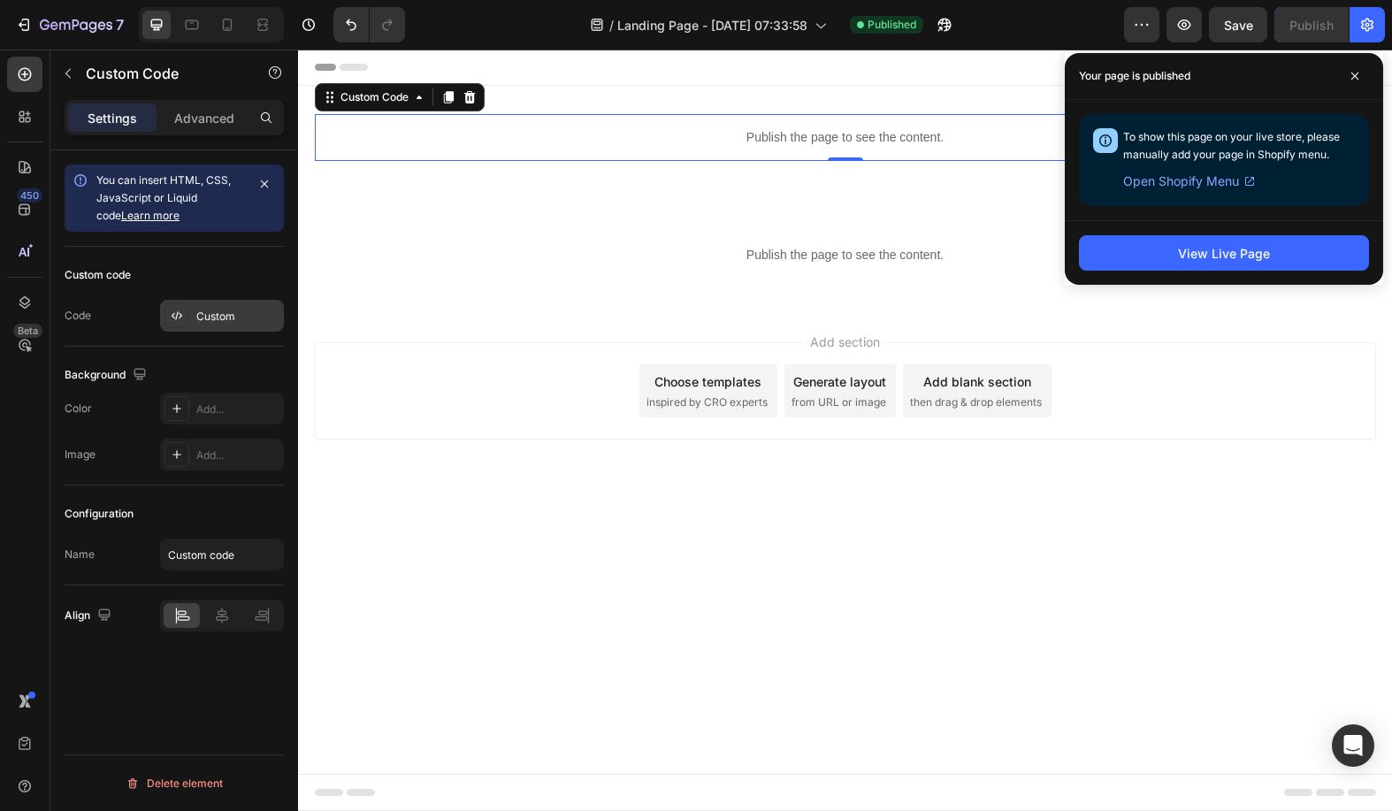
click at [214, 319] on div "Custom" at bounding box center [237, 317] width 83 height 16
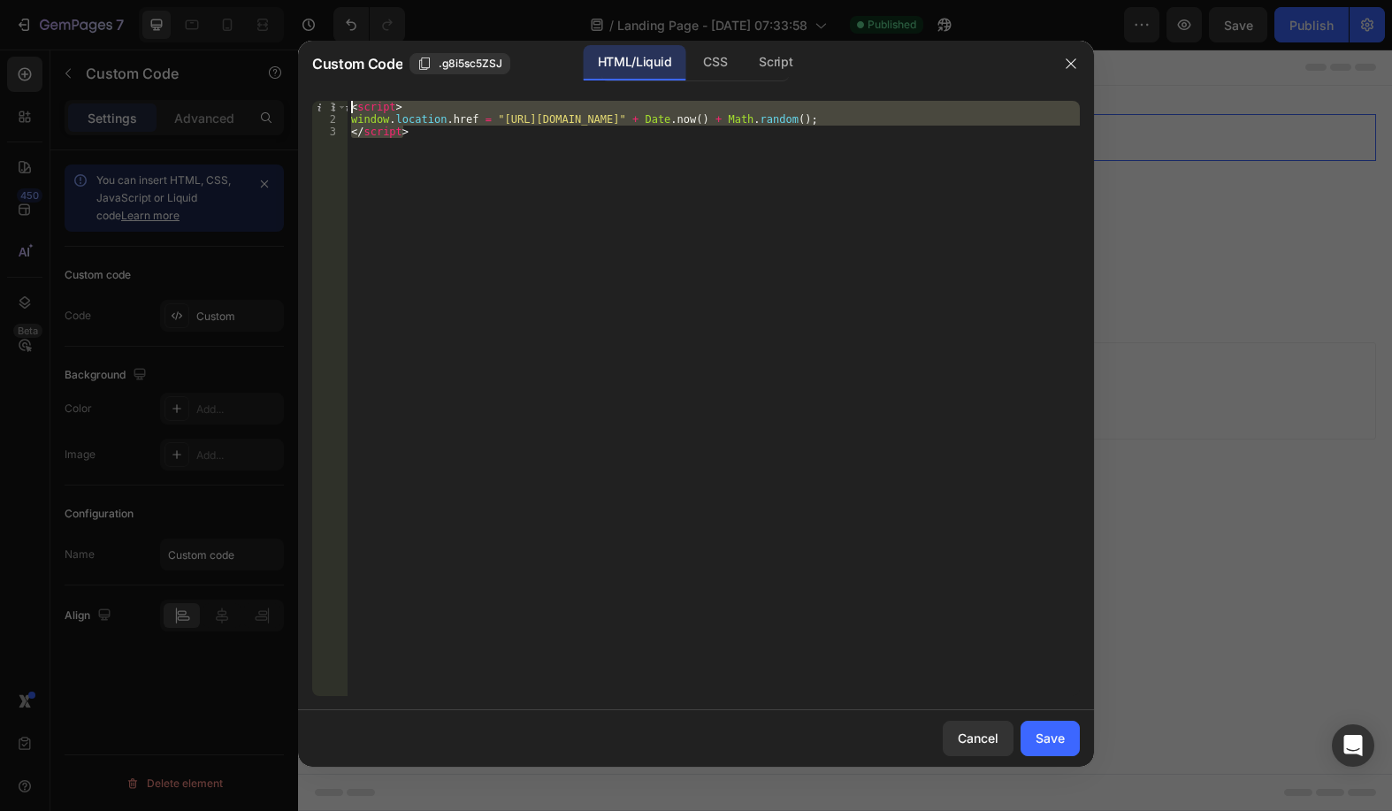
drag, startPoint x: 415, startPoint y: 135, endPoint x: 338, endPoint y: 88, distance: 90.1
click at [338, 88] on div "</script> 1 2 3 < script > window . location . href = "[URL][DOMAIN_NAME]" + Da…" at bounding box center [696, 398] width 796 height 623
type textarea "<script> window.location.href = "[URL][DOMAIN_NAME]" + [DOMAIN_NAME]() + Math.r…"
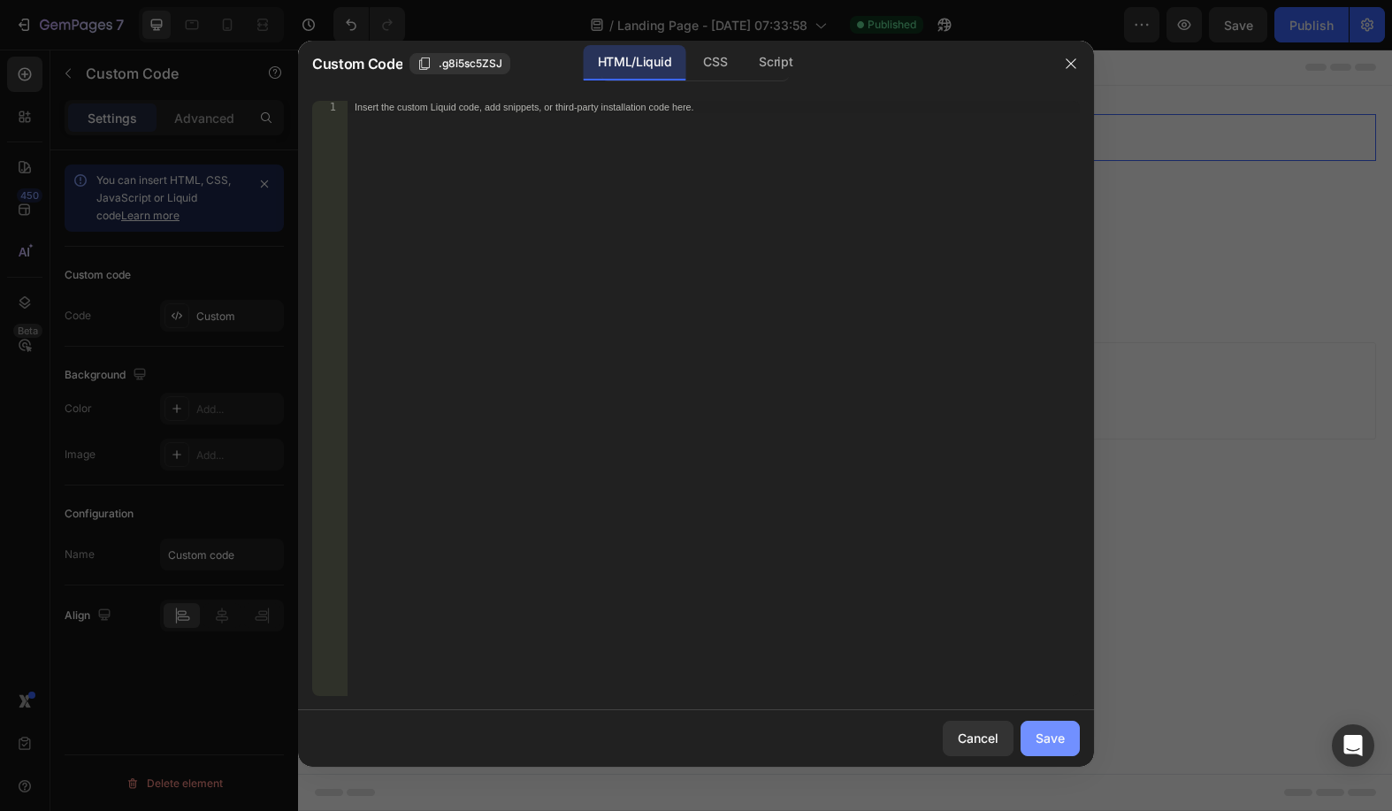
click at [1045, 732] on div "Save" at bounding box center [1050, 738] width 29 height 19
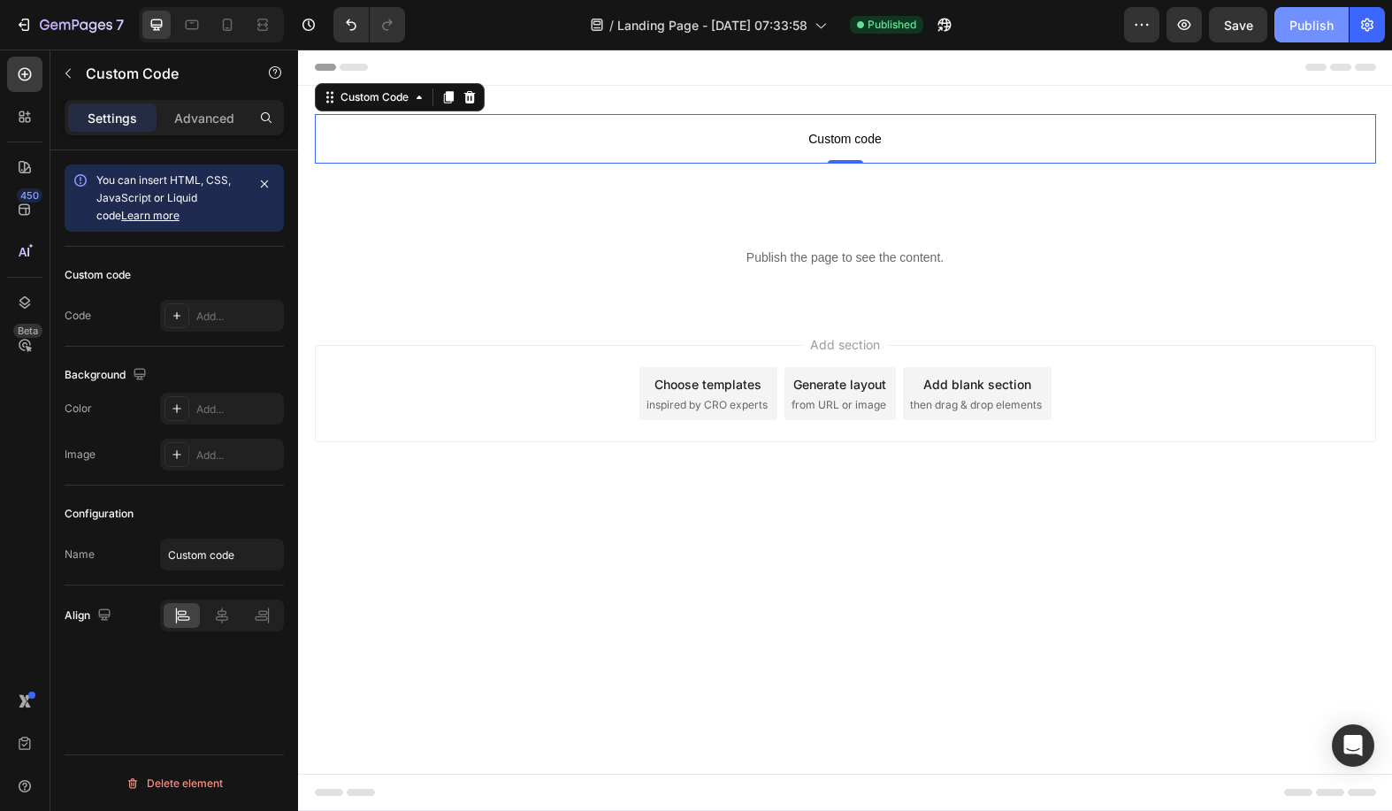
click at [1306, 28] on div "Publish" at bounding box center [1311, 25] width 44 height 19
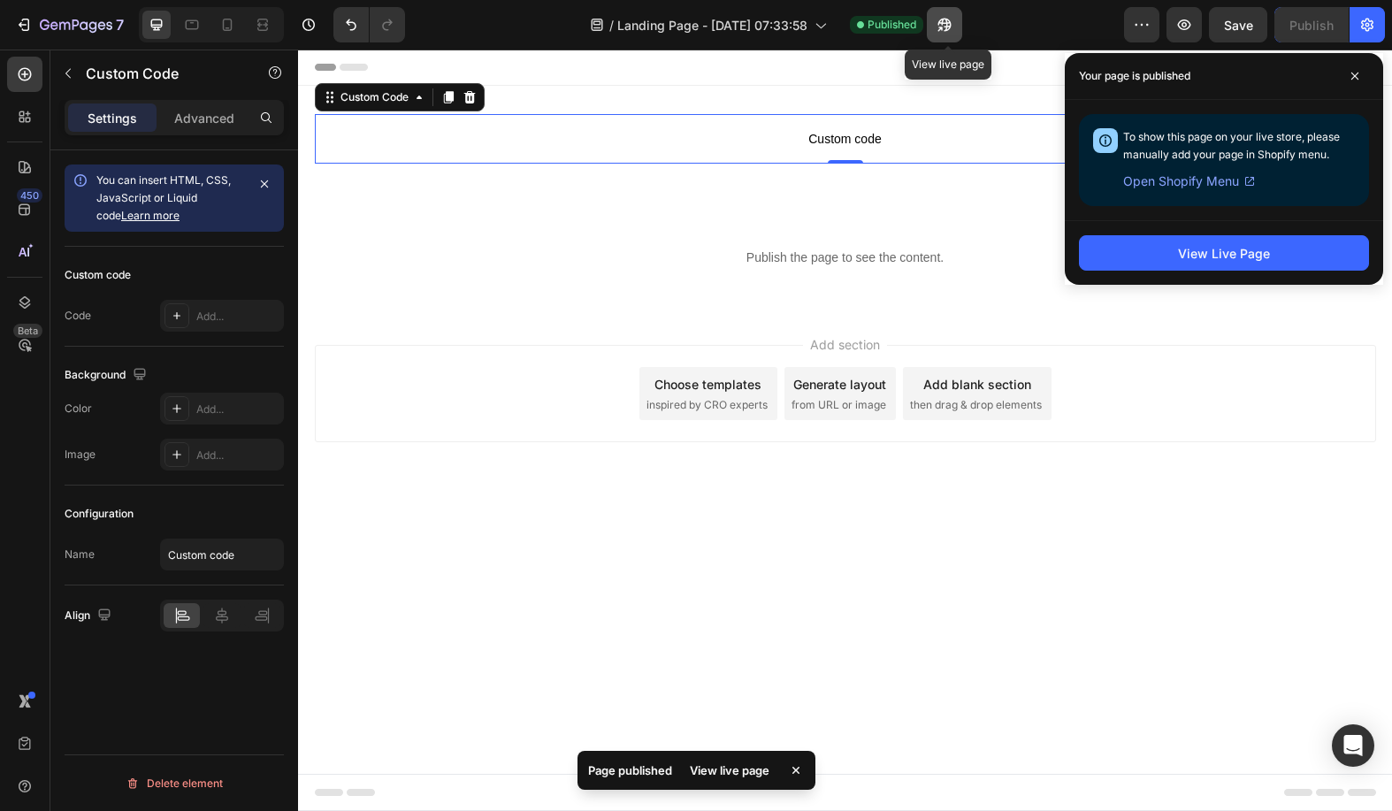
click at [943, 27] on icon "button" at bounding box center [940, 29] width 4 height 4
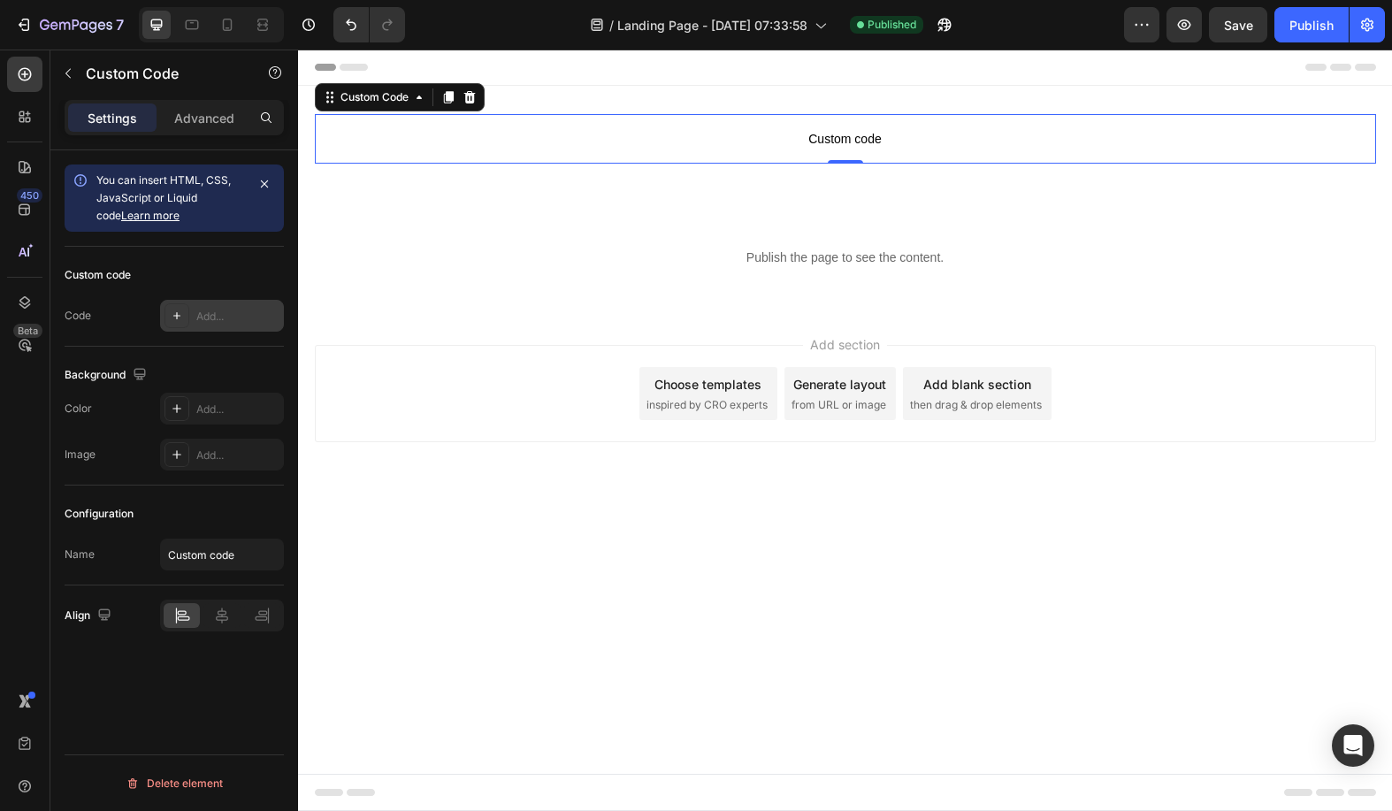
click at [176, 320] on icon at bounding box center [177, 316] width 14 height 14
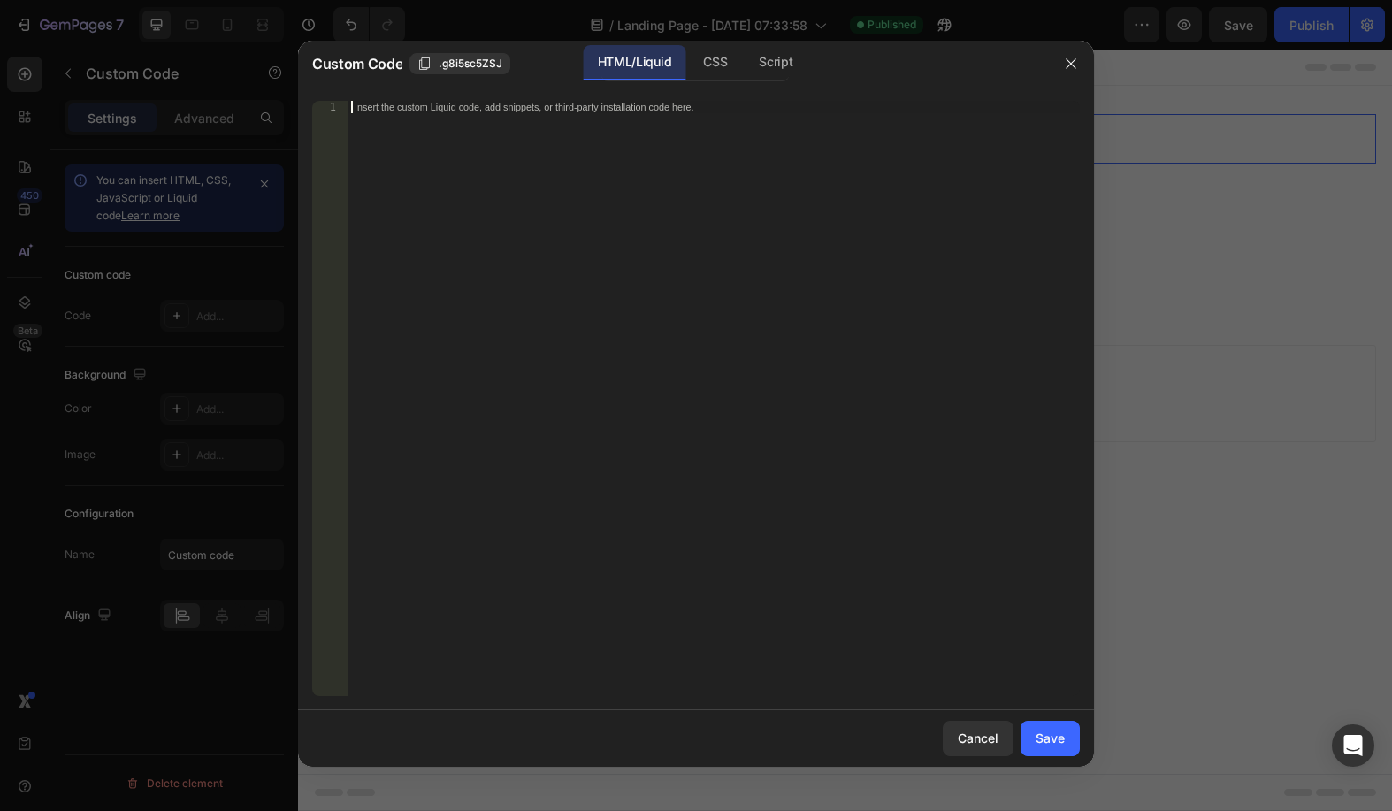
click at [668, 132] on div "Insert the custom Liquid code, add snippets, or third-party installation code h…" at bounding box center [714, 411] width 732 height 620
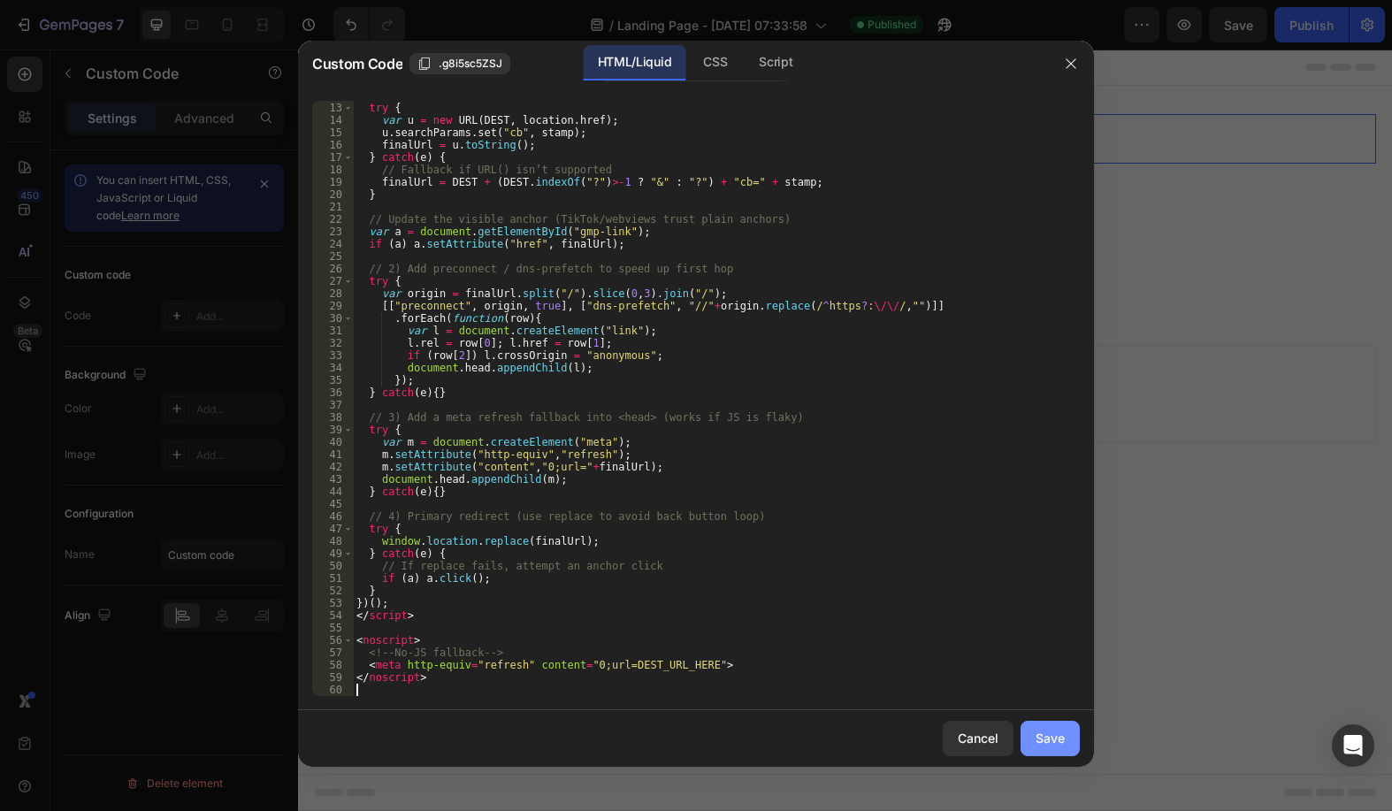
click at [1048, 737] on div "Save" at bounding box center [1050, 738] width 29 height 19
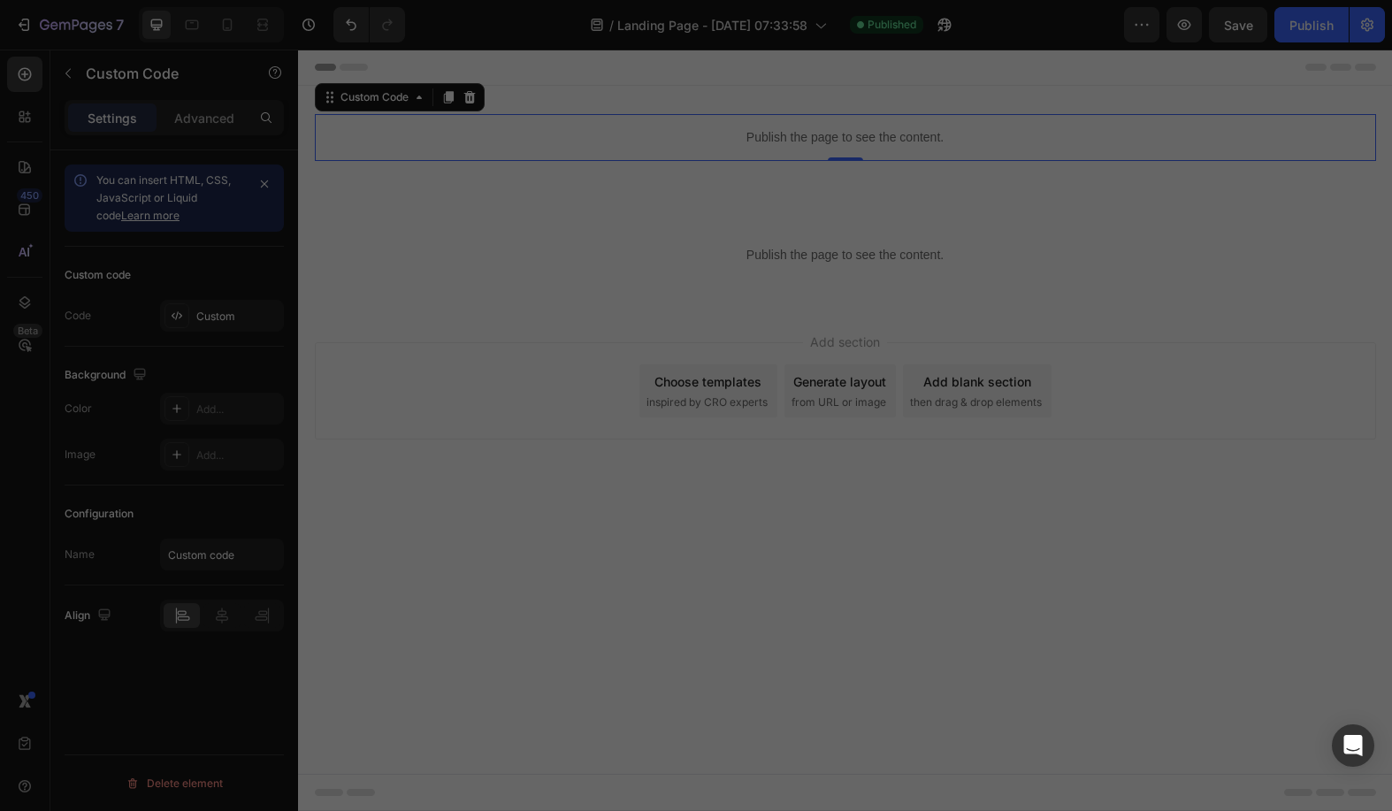
type textarea "</noscript>"
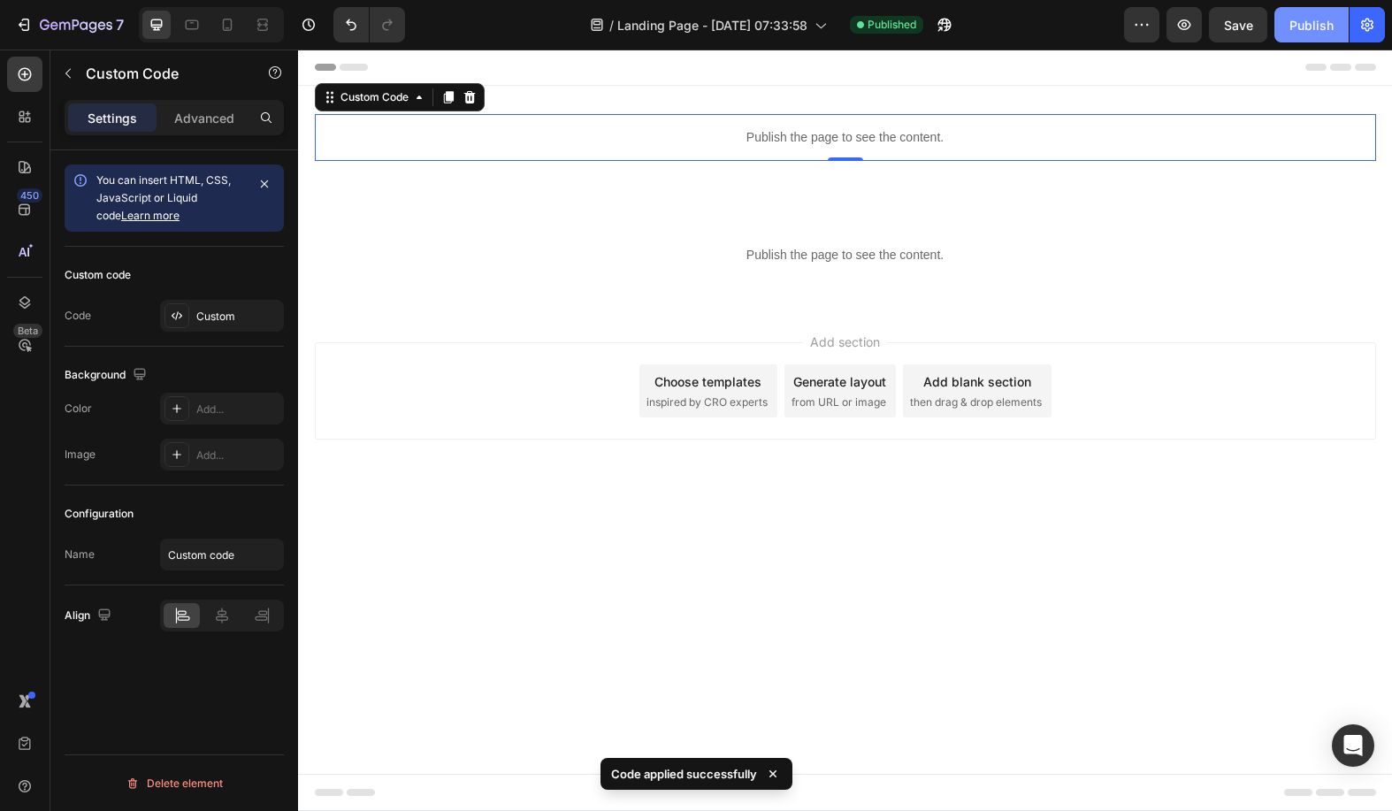
click at [1285, 24] on button "Publish" at bounding box center [1311, 24] width 74 height 35
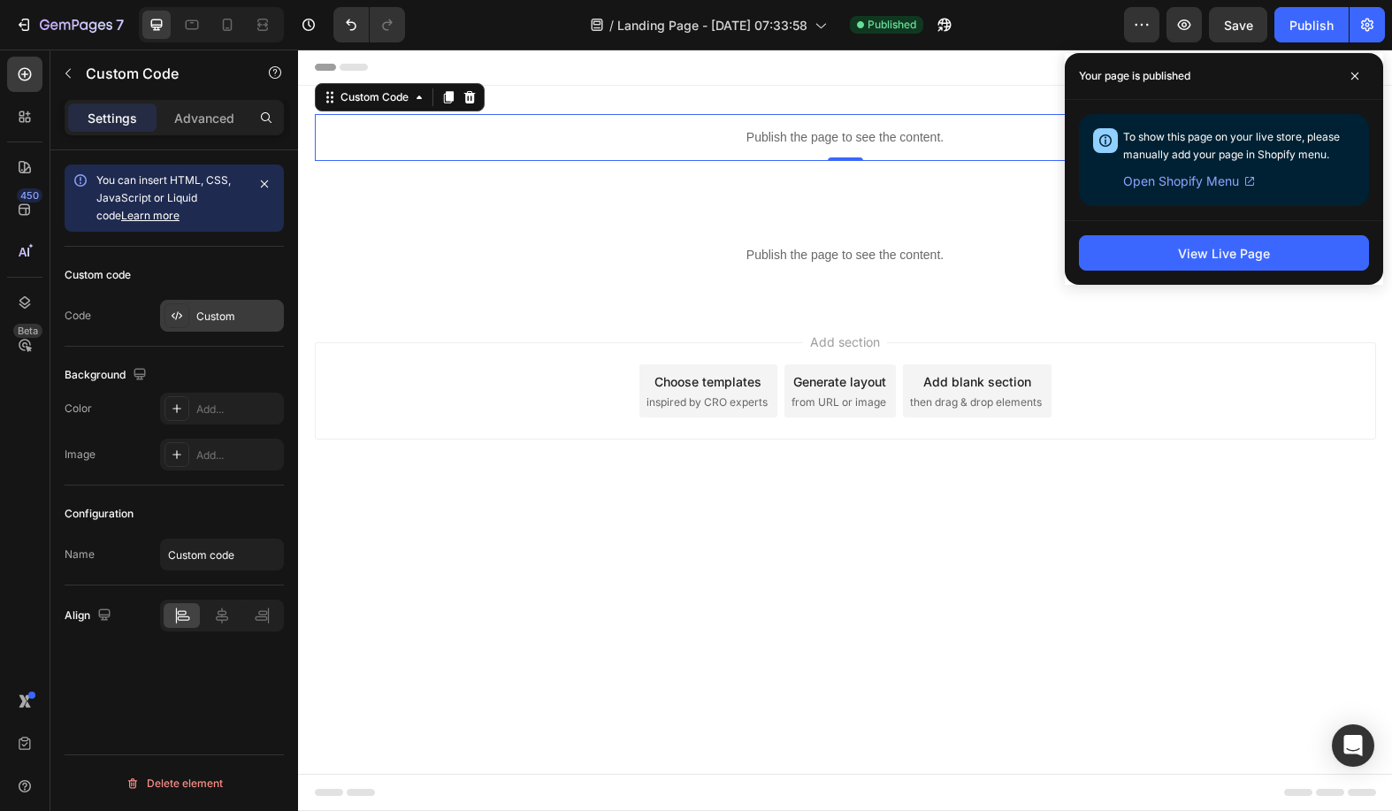
click at [190, 314] on div "Custom" at bounding box center [222, 316] width 124 height 32
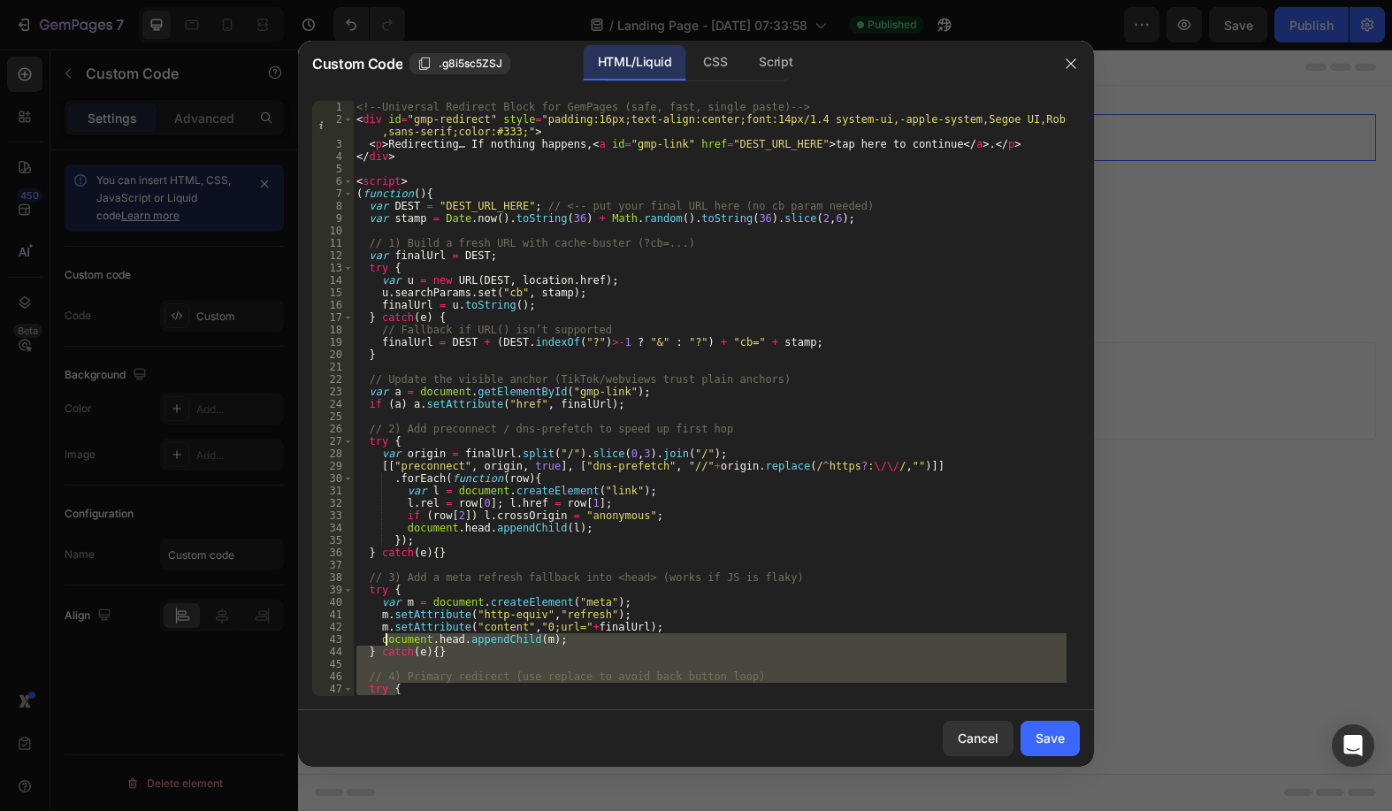
drag, startPoint x: 436, startPoint y: 694, endPoint x: 385, endPoint y: 640, distance: 74.4
click at [385, 640] on div "<!-- Universal Redirect Block for GemPages (safe, fast, single paste) --> < div…" at bounding box center [710, 411] width 714 height 620
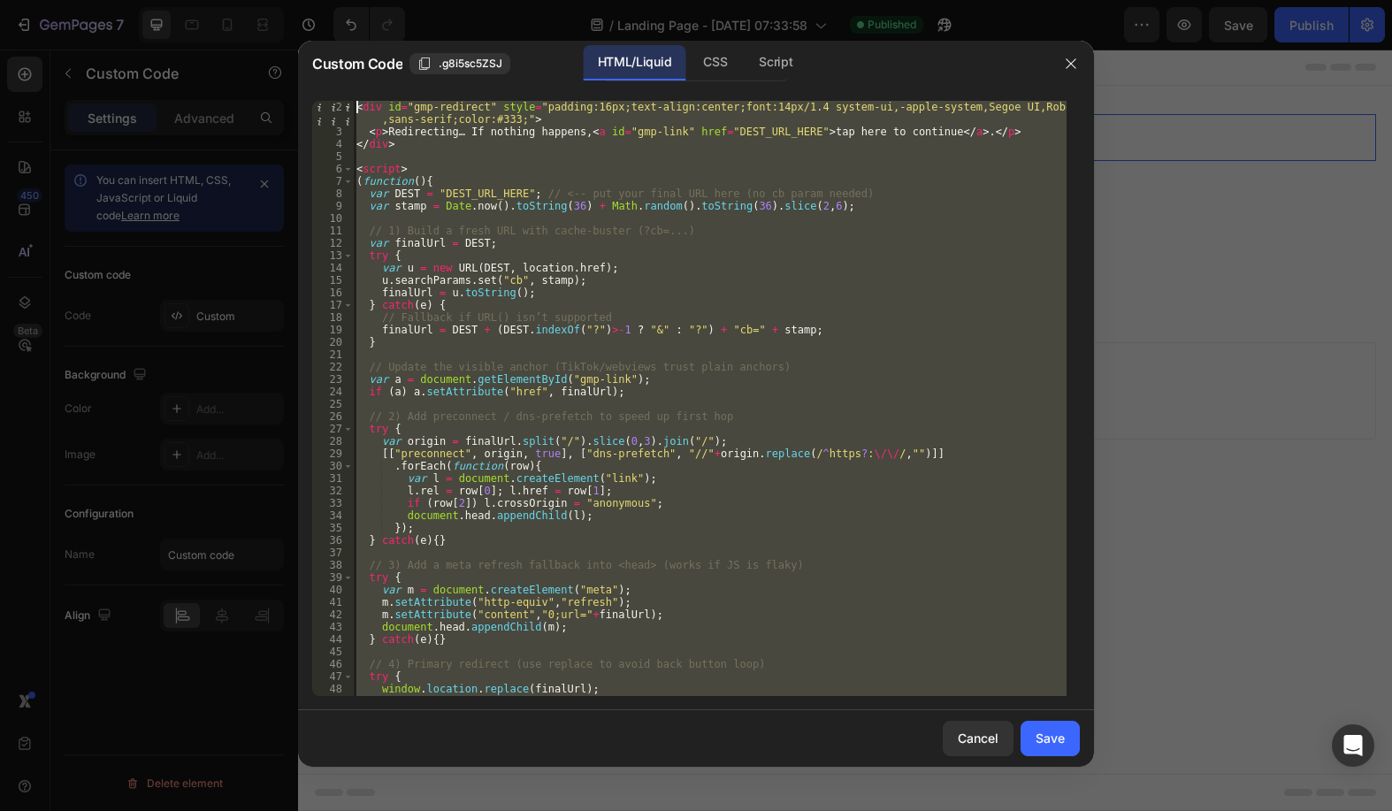
scroll to position [0, 0]
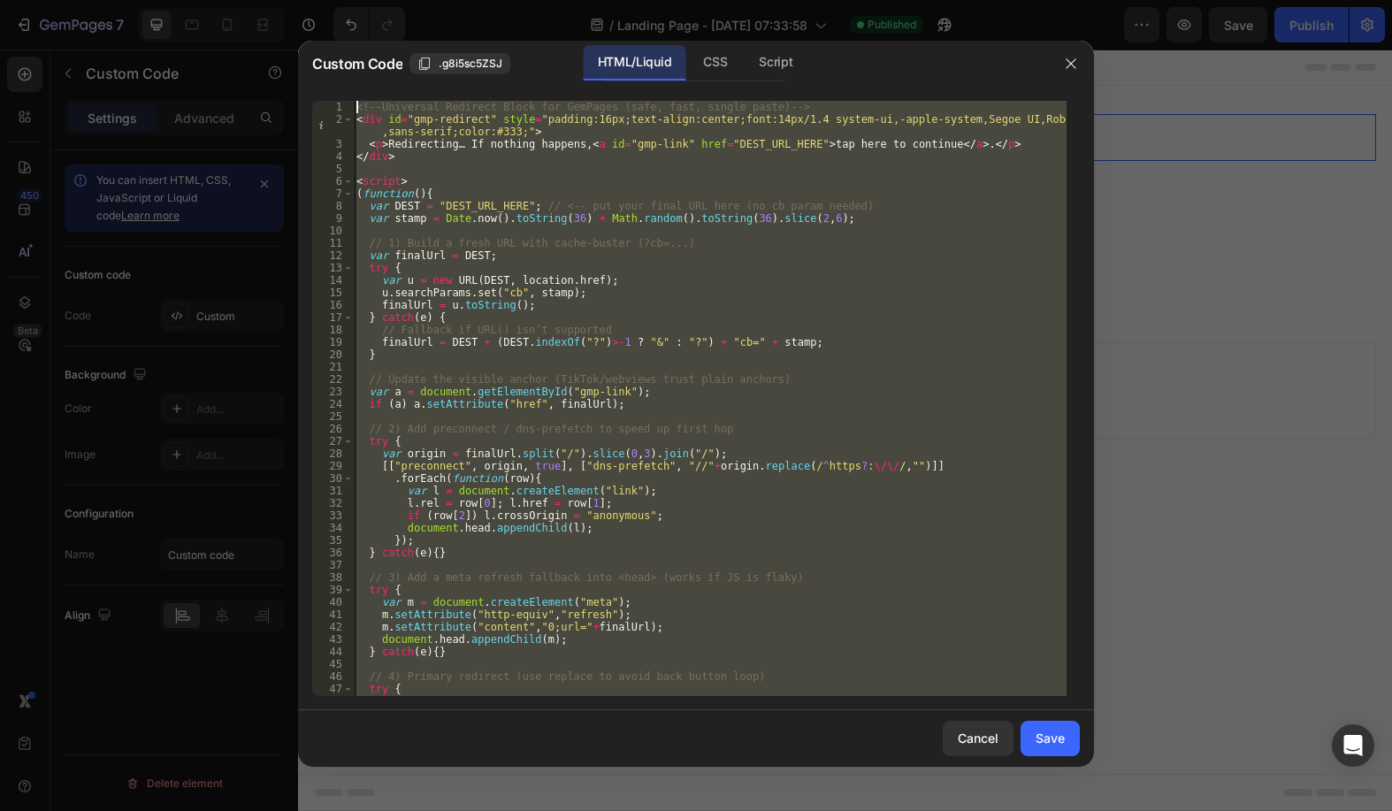
drag, startPoint x: 436, startPoint y: 683, endPoint x: 286, endPoint y: -5, distance: 704.3
click at [286, 0] on html "7 / Landing Page - [DATE] 07:33:58 Published Preview Save Publish 450 Beta cu S…" at bounding box center [696, 0] width 1392 height 0
drag, startPoint x: 448, startPoint y: 684, endPoint x: 207, endPoint y: 11, distance: 714.2
click at [207, 11] on div "Custom Code .g8i5sc5ZSJ HTML/Liquid CSS Script window.location.replace(finalUrl…" at bounding box center [696, 405] width 1392 height 811
type textarea "<!-- Universal Redirect Block for GemPages (safe, fast, single paste) --> <div …"
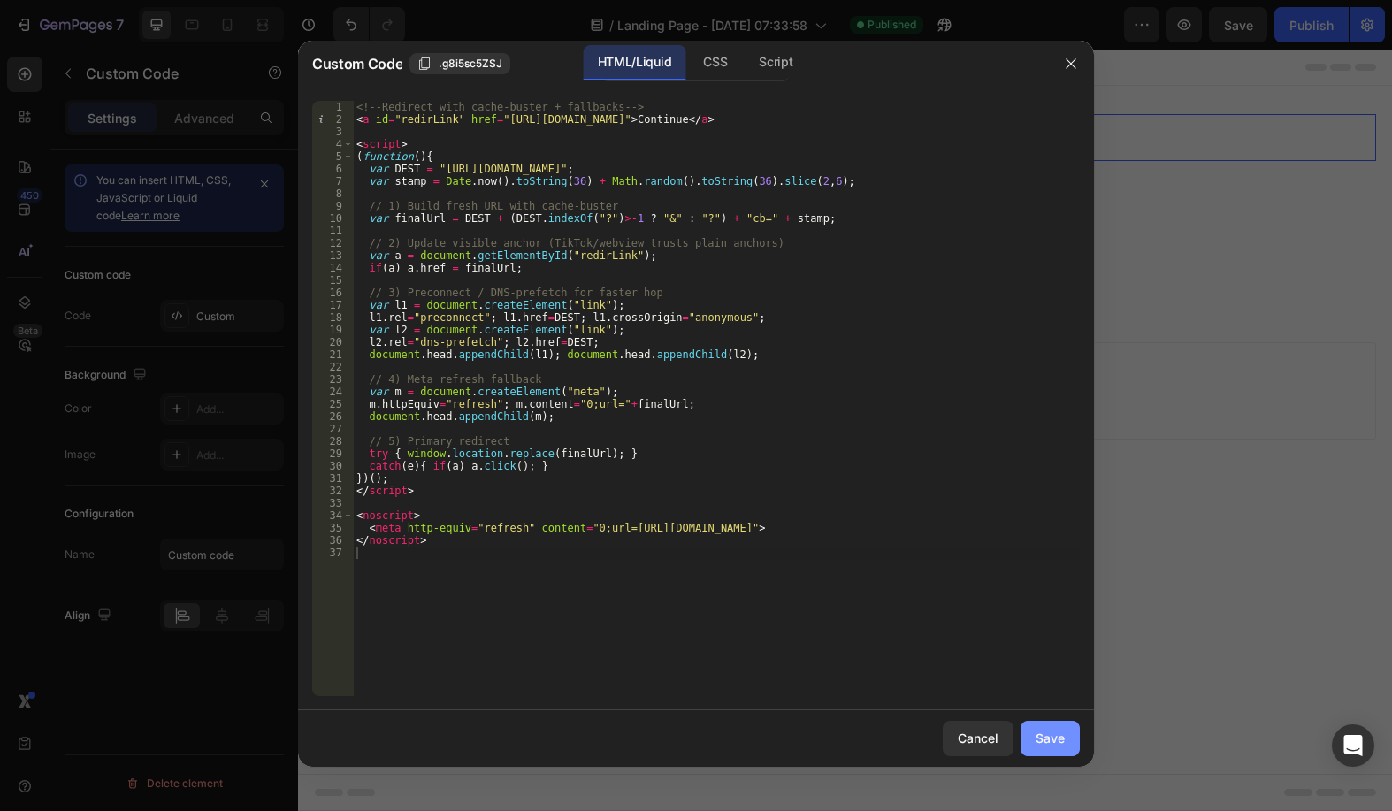
click at [1042, 743] on div "Save" at bounding box center [1050, 738] width 29 height 19
type textarea "</noscript>"
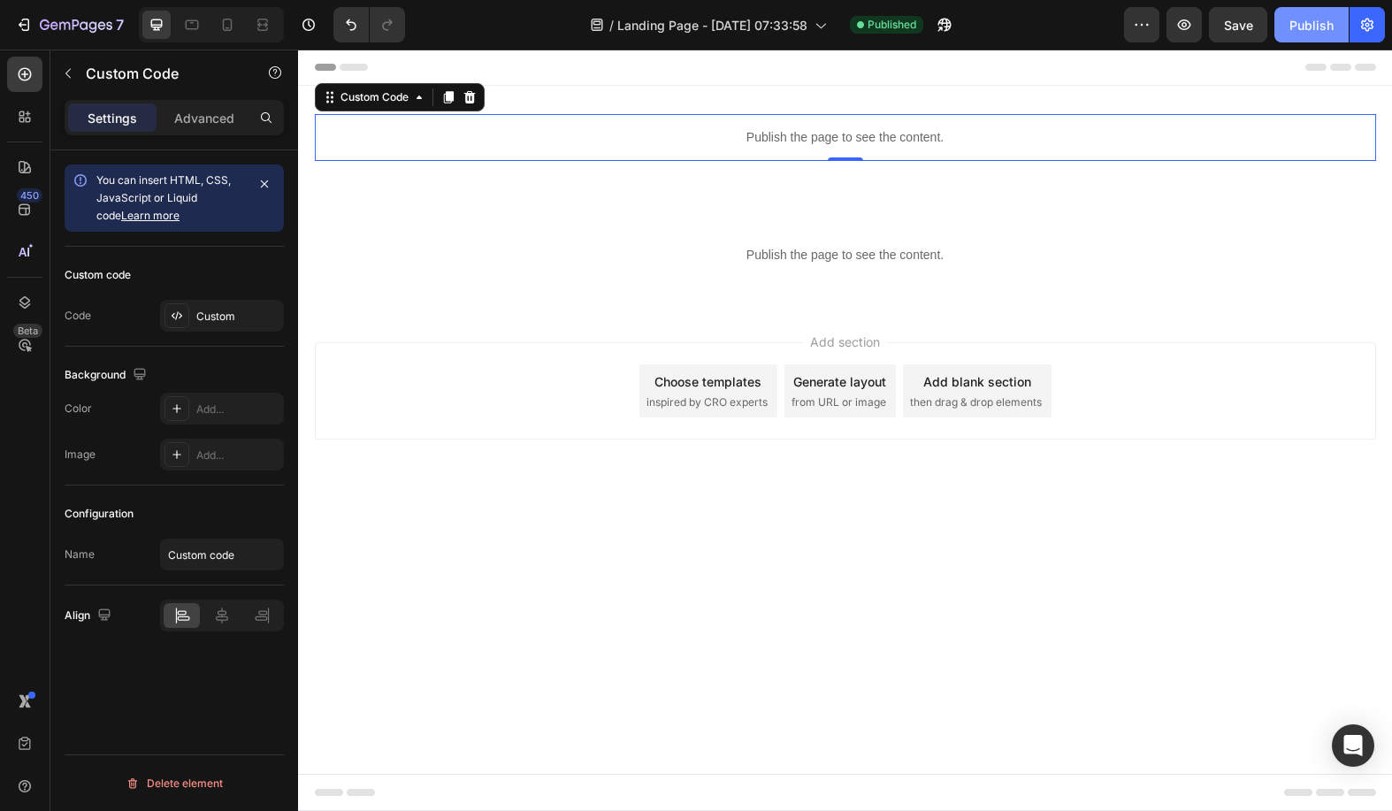
click at [1309, 25] on div "Publish" at bounding box center [1311, 25] width 44 height 19
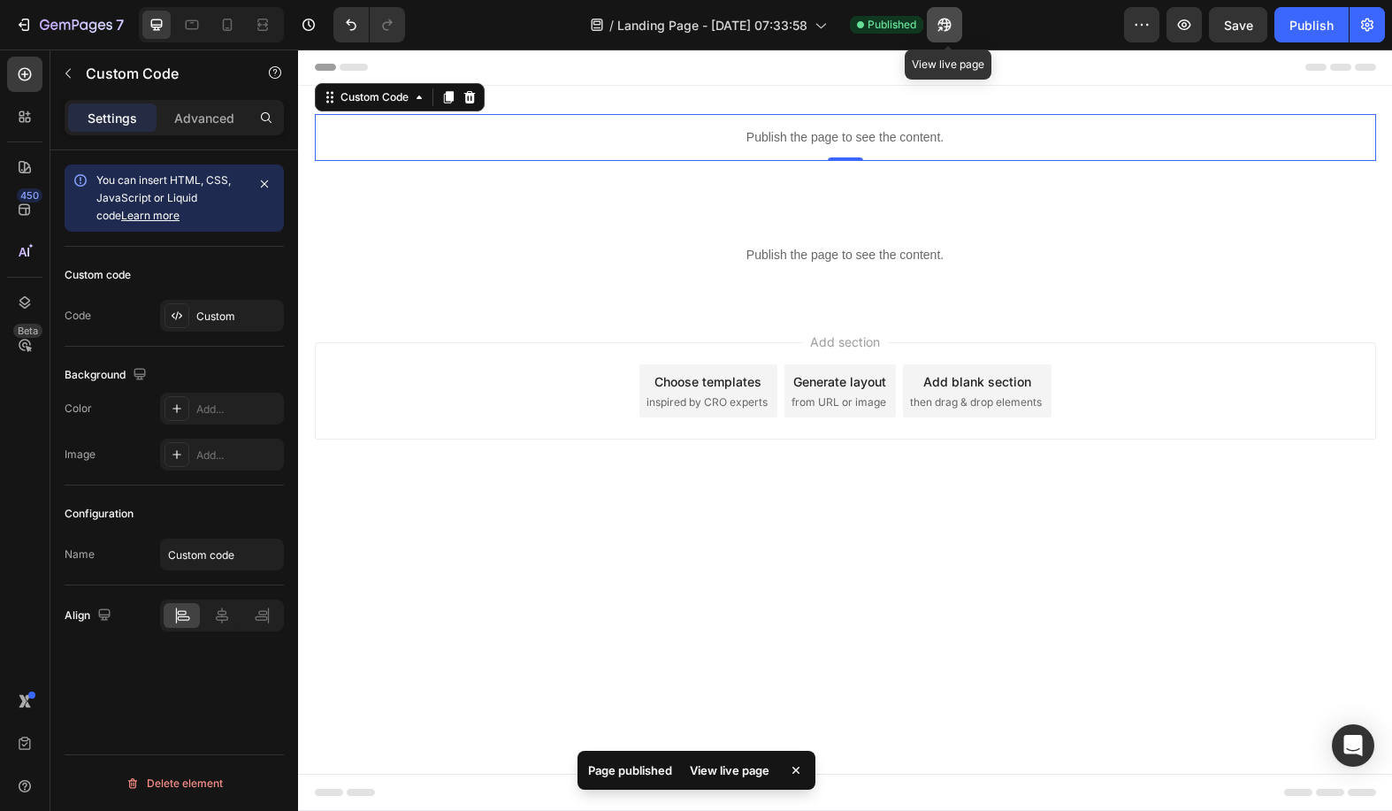
click at [943, 27] on icon "button" at bounding box center [940, 29] width 4 height 4
click at [947, 24] on icon "button" at bounding box center [945, 25] width 18 height 18
